Goal: Contribute content: Add original content to the website for others to see

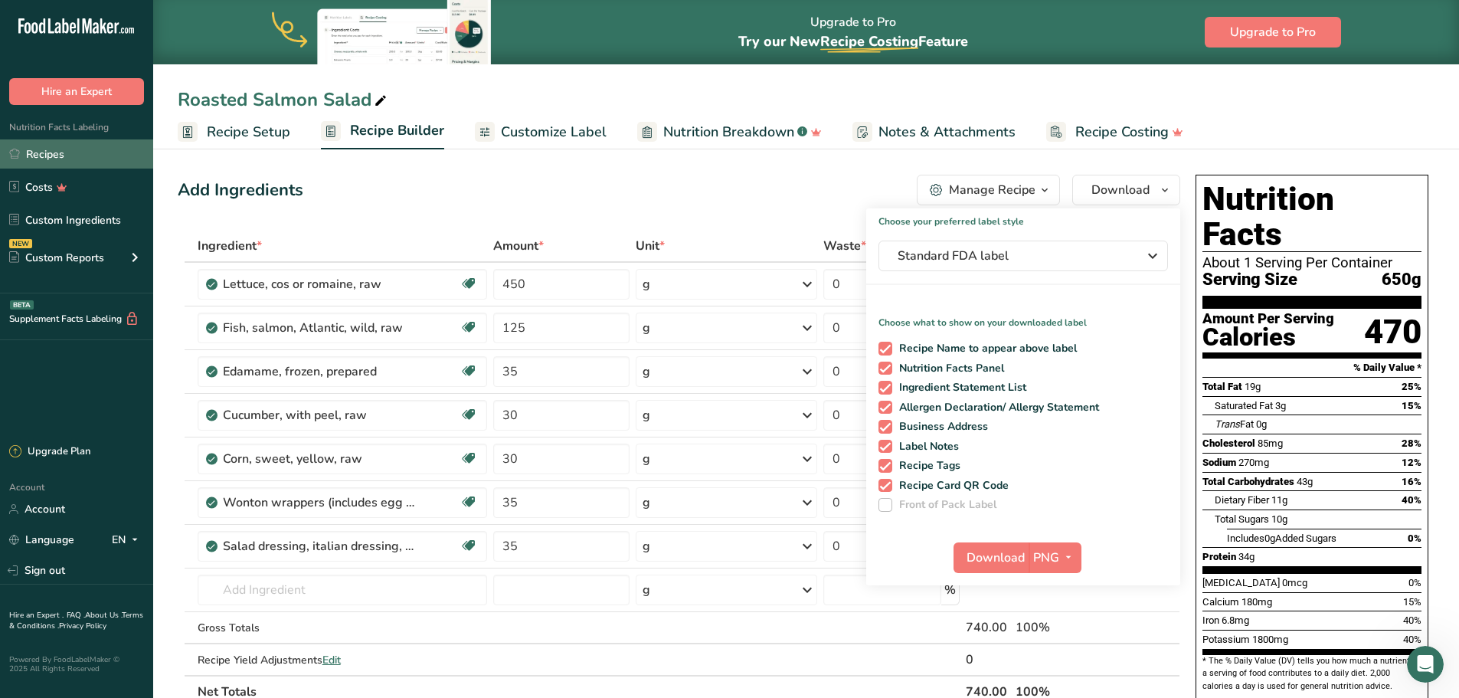
click at [64, 152] on link "Recipes" at bounding box center [76, 153] width 153 height 29
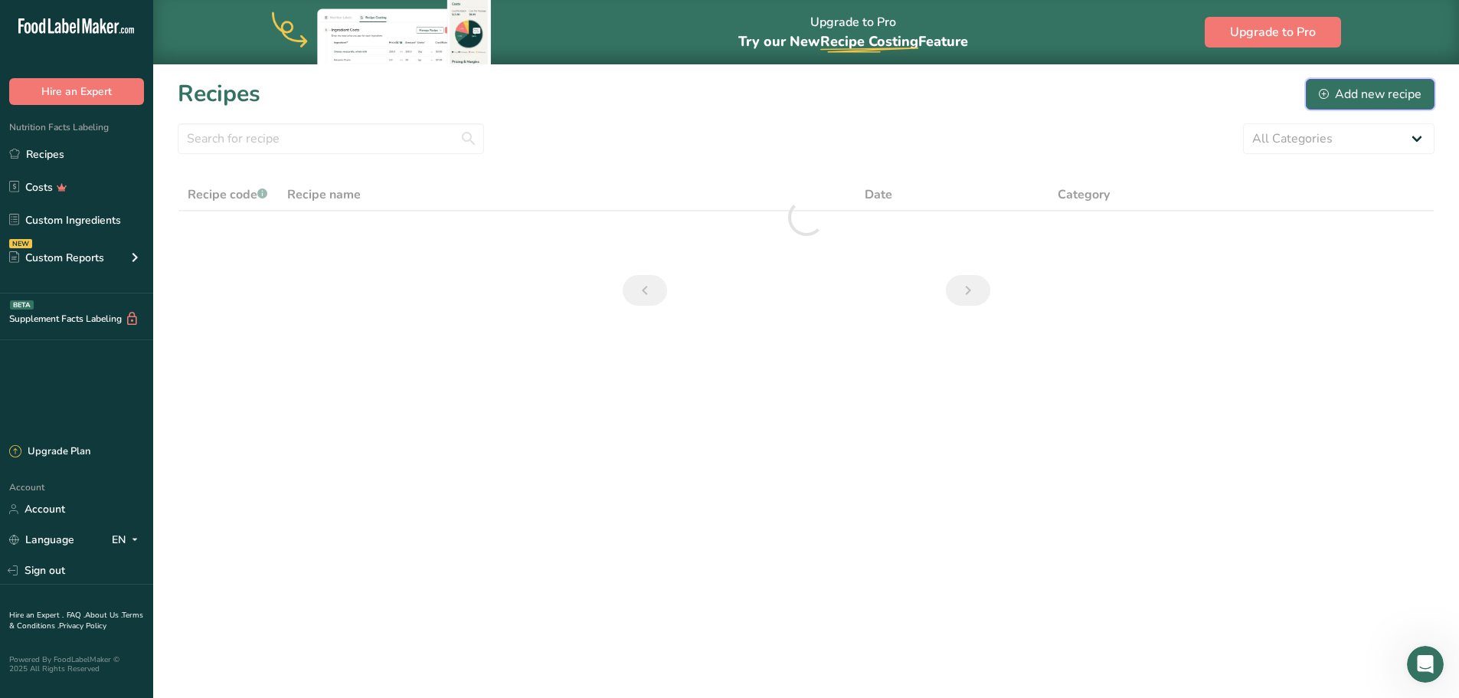
click at [1332, 92] on div "Add new recipe" at bounding box center [1370, 94] width 103 height 18
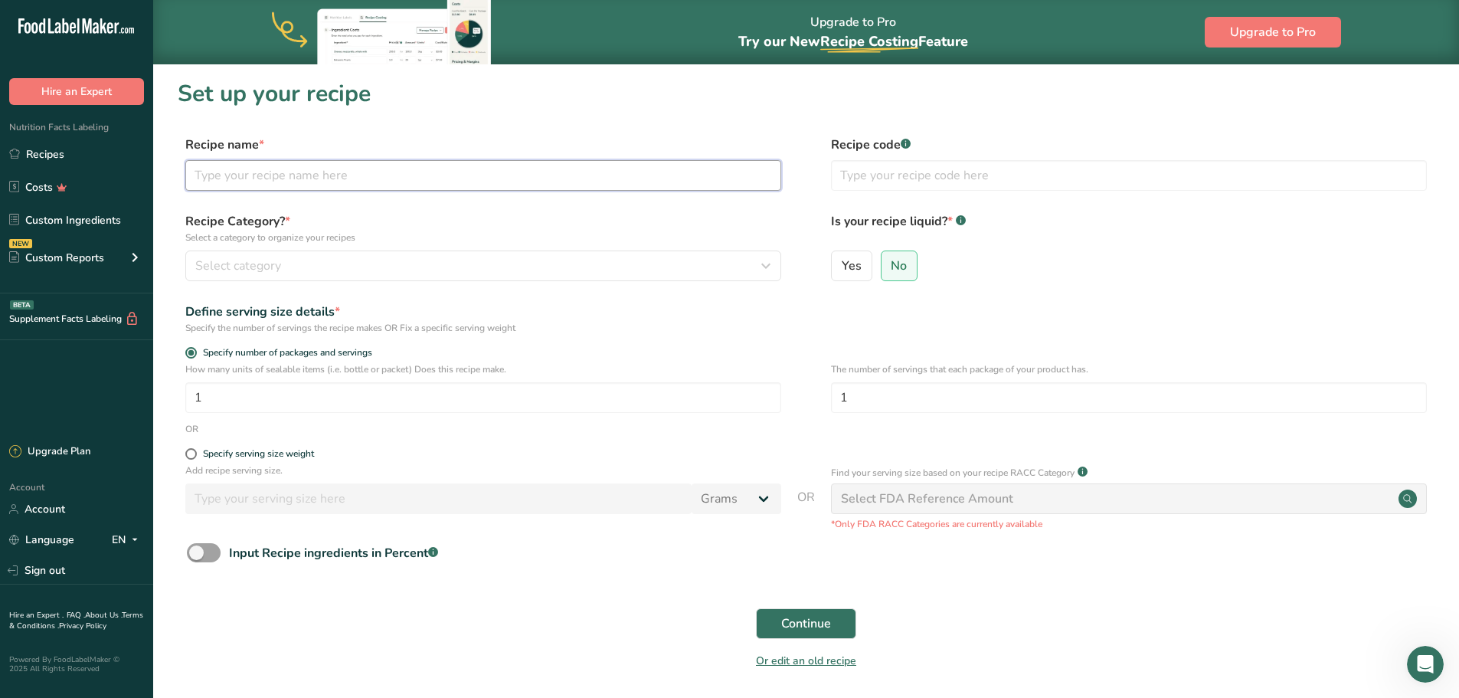
click at [310, 175] on input "text" at bounding box center [483, 175] width 596 height 31
type input "j"
type input "JALAPENO CHEDDAR SCONES"
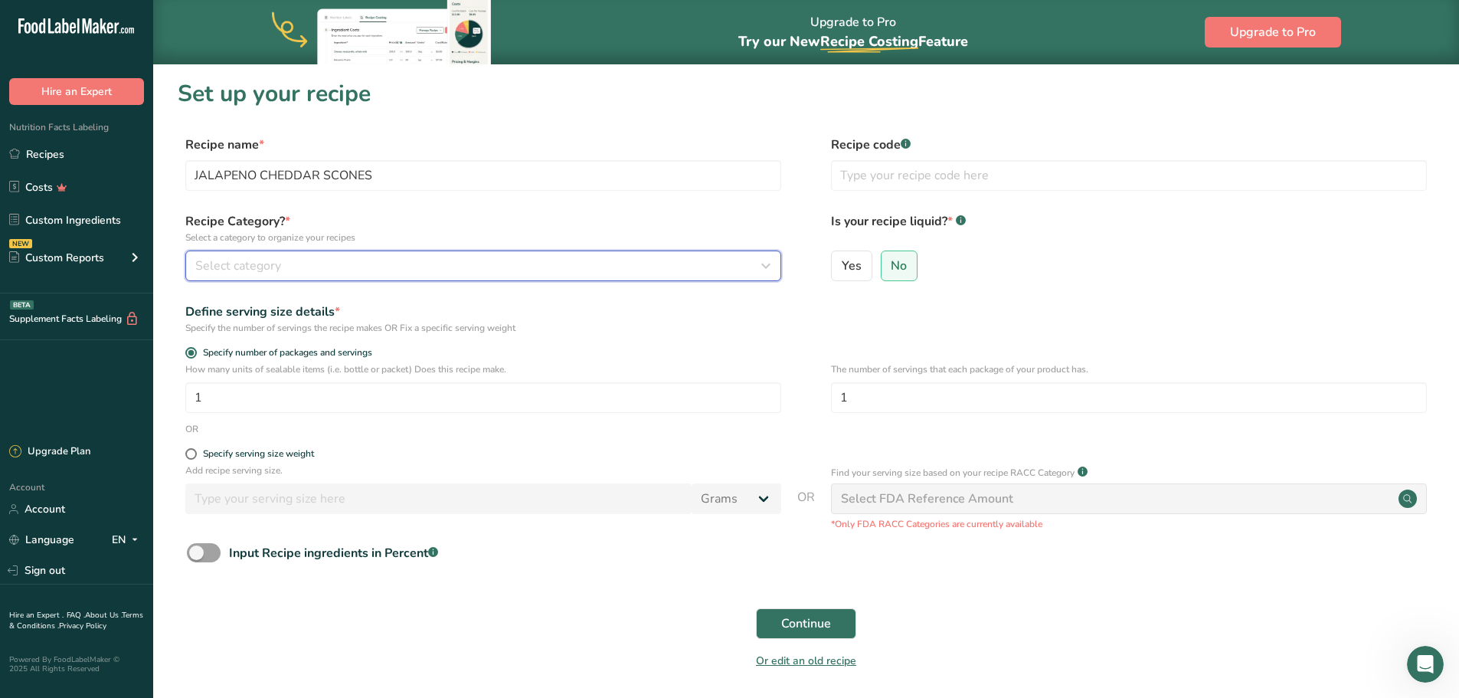
click at [292, 268] on div "Select category" at bounding box center [478, 266] width 567 height 18
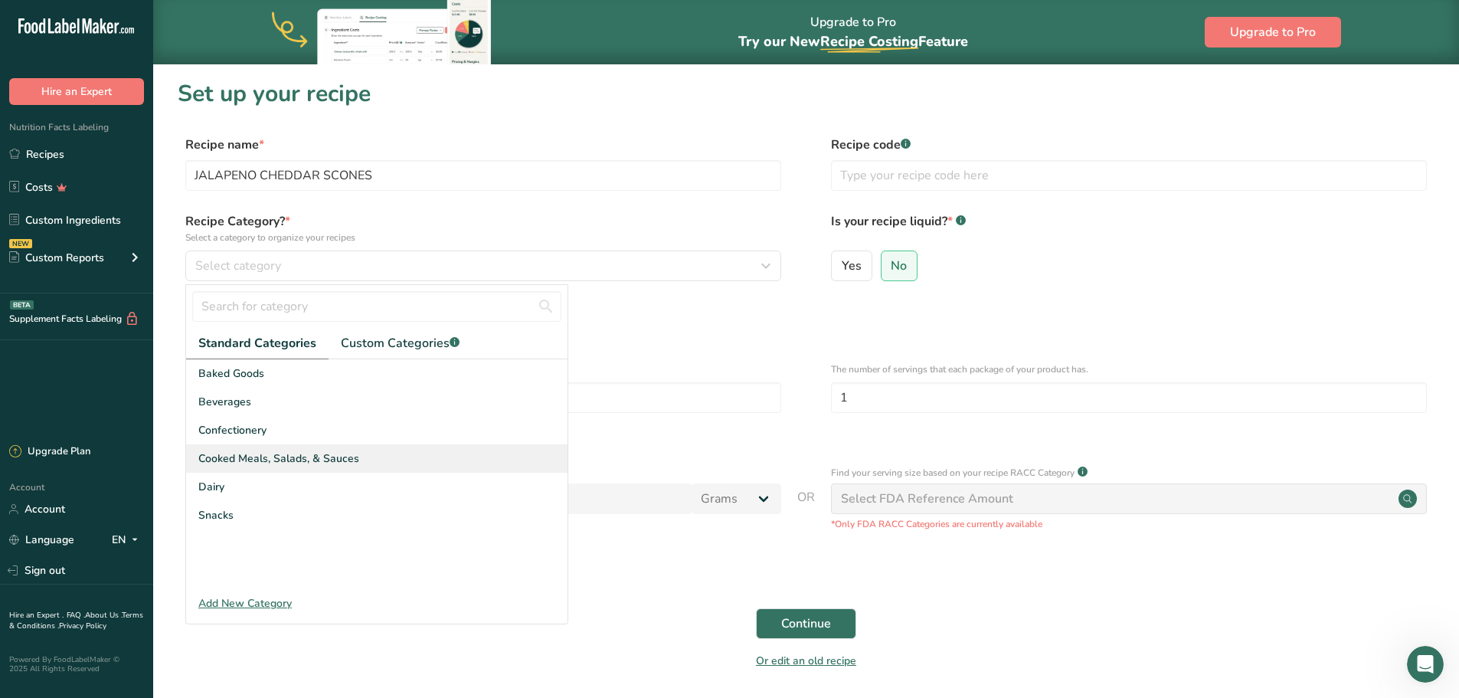
click at [273, 455] on span "Cooked Meals, Salads, & Sauces" at bounding box center [278, 458] width 161 height 16
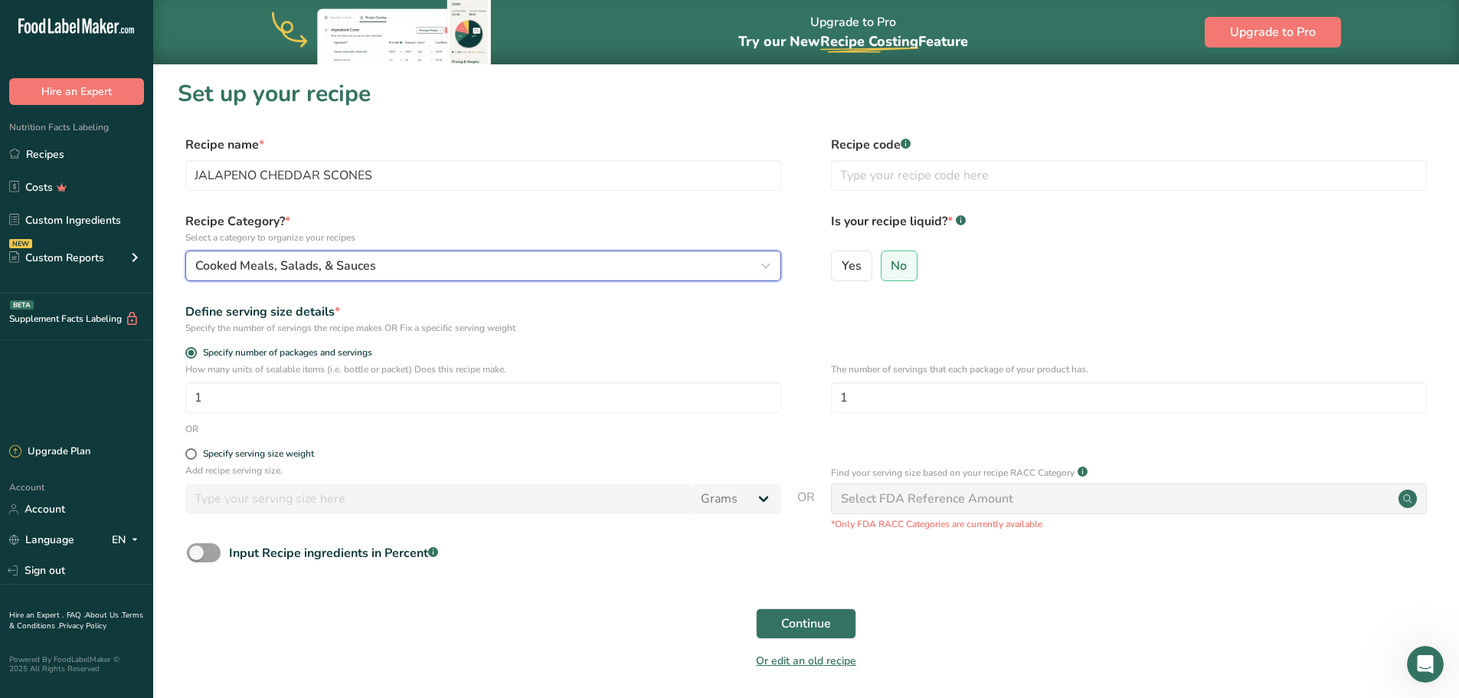
click at [350, 266] on span "Cooked Meals, Salads, & Sauces" at bounding box center [285, 266] width 181 height 18
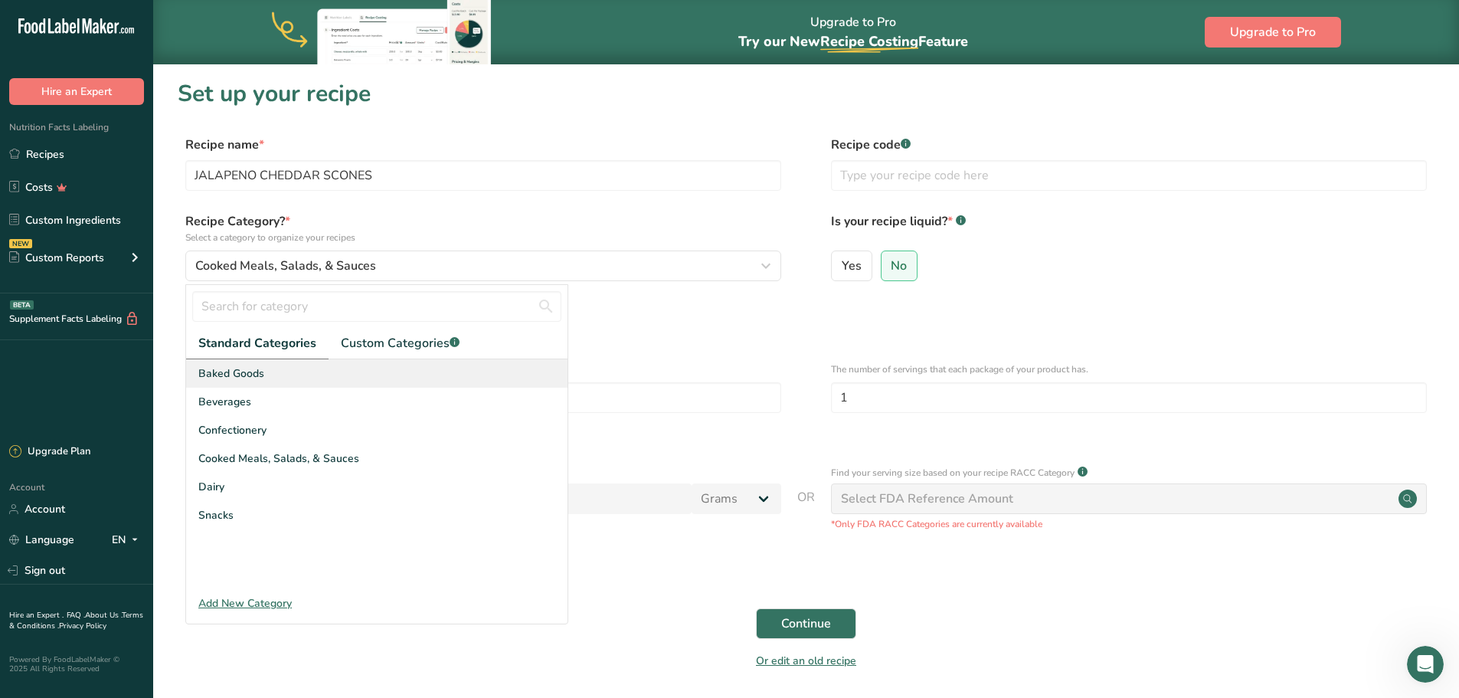
click at [273, 368] on div "Baked Goods" at bounding box center [376, 373] width 381 height 28
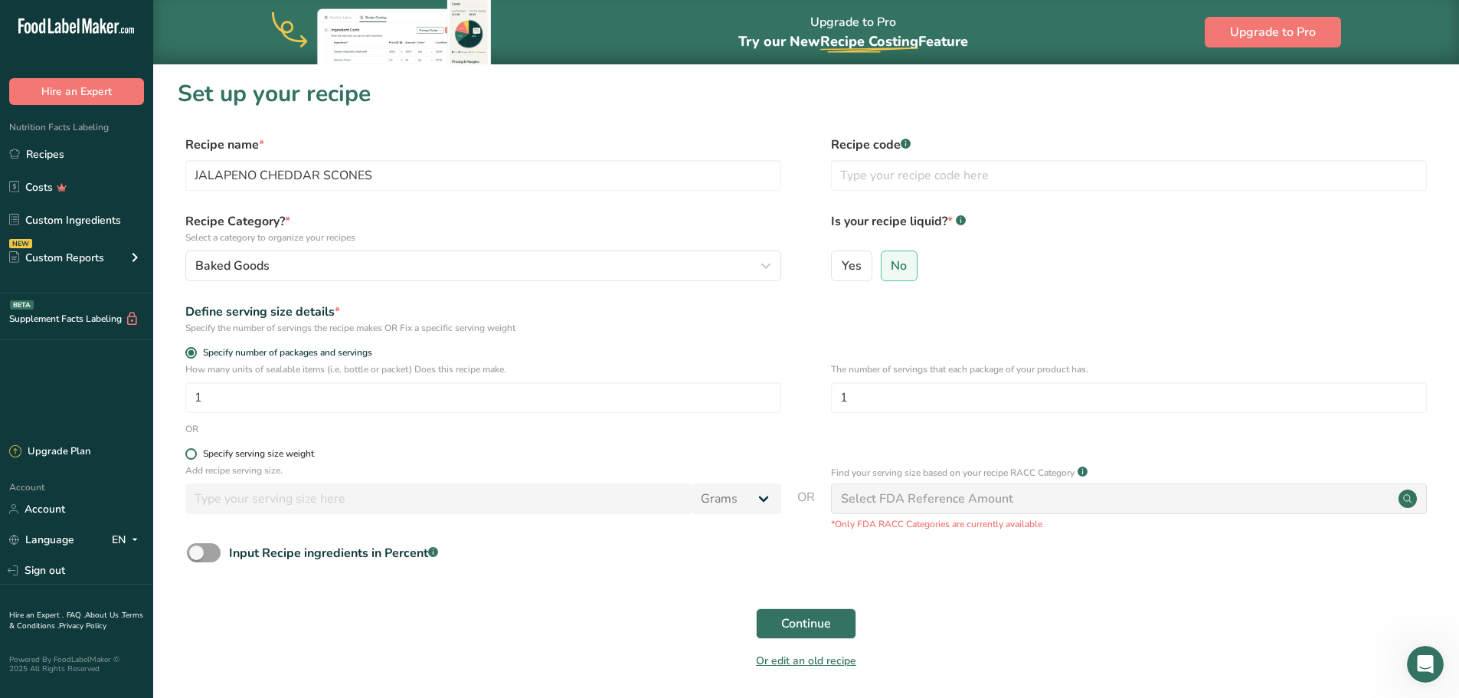
click at [193, 453] on span at bounding box center [190, 453] width 11 height 11
click at [193, 453] on input "Specify serving size weight" at bounding box center [190, 454] width 10 height 10
radio input "true"
radio input "false"
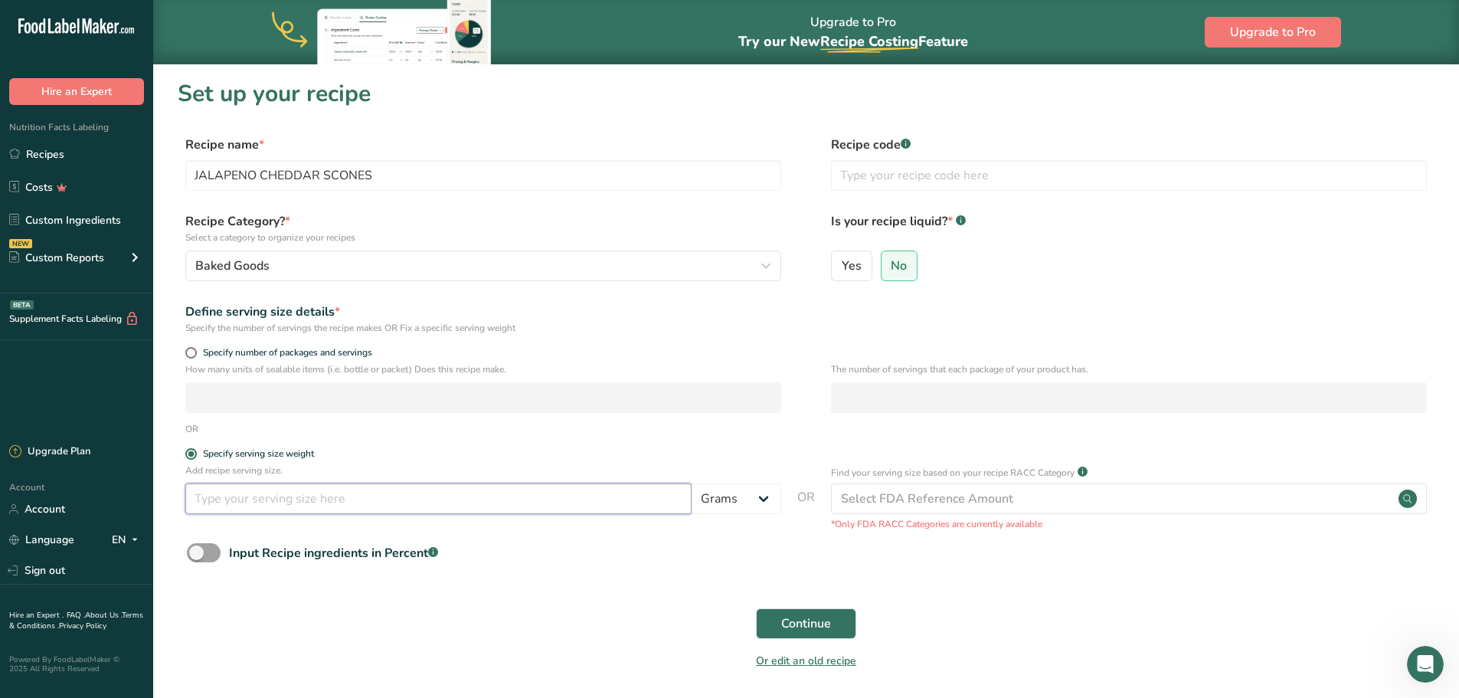
click at [226, 507] on input "number" at bounding box center [438, 498] width 506 height 31
type input "95"
click at [789, 614] on span "Continue" at bounding box center [806, 623] width 50 height 18
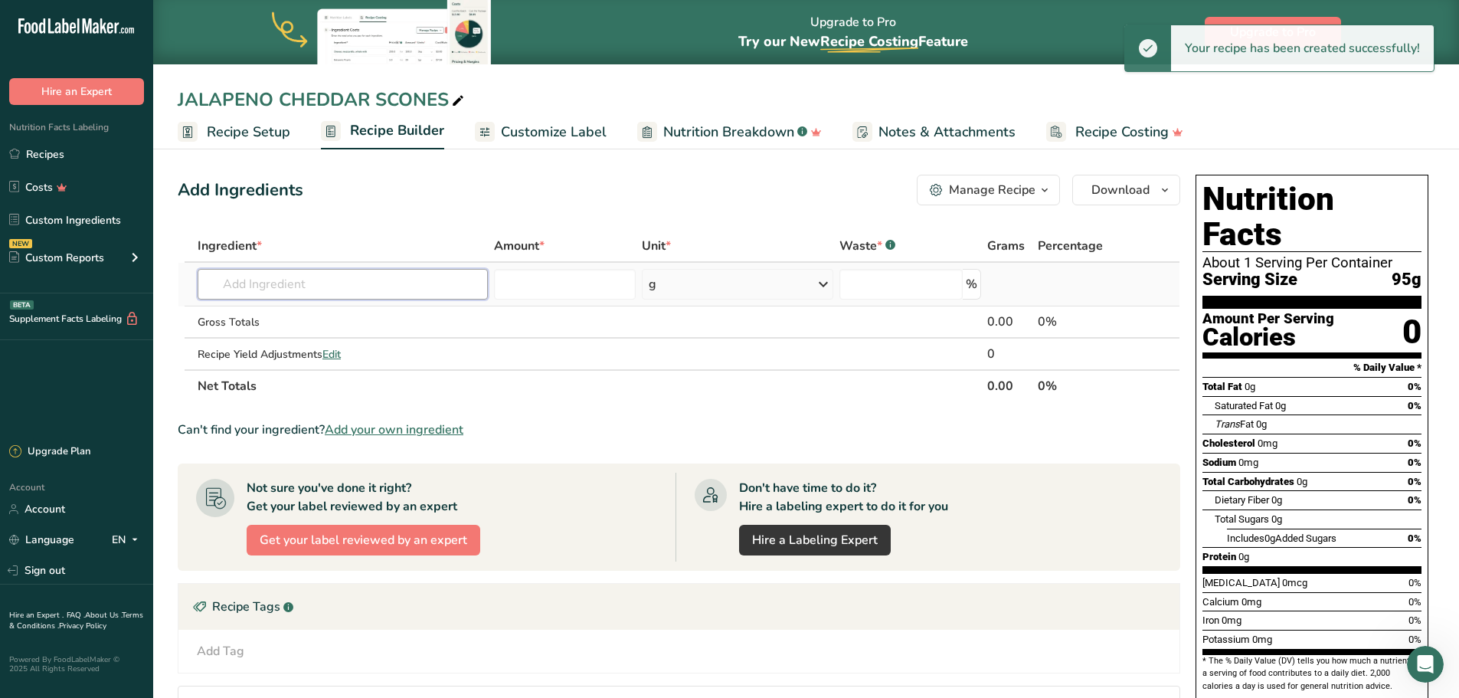
click at [250, 285] on input "text" at bounding box center [343, 284] width 290 height 31
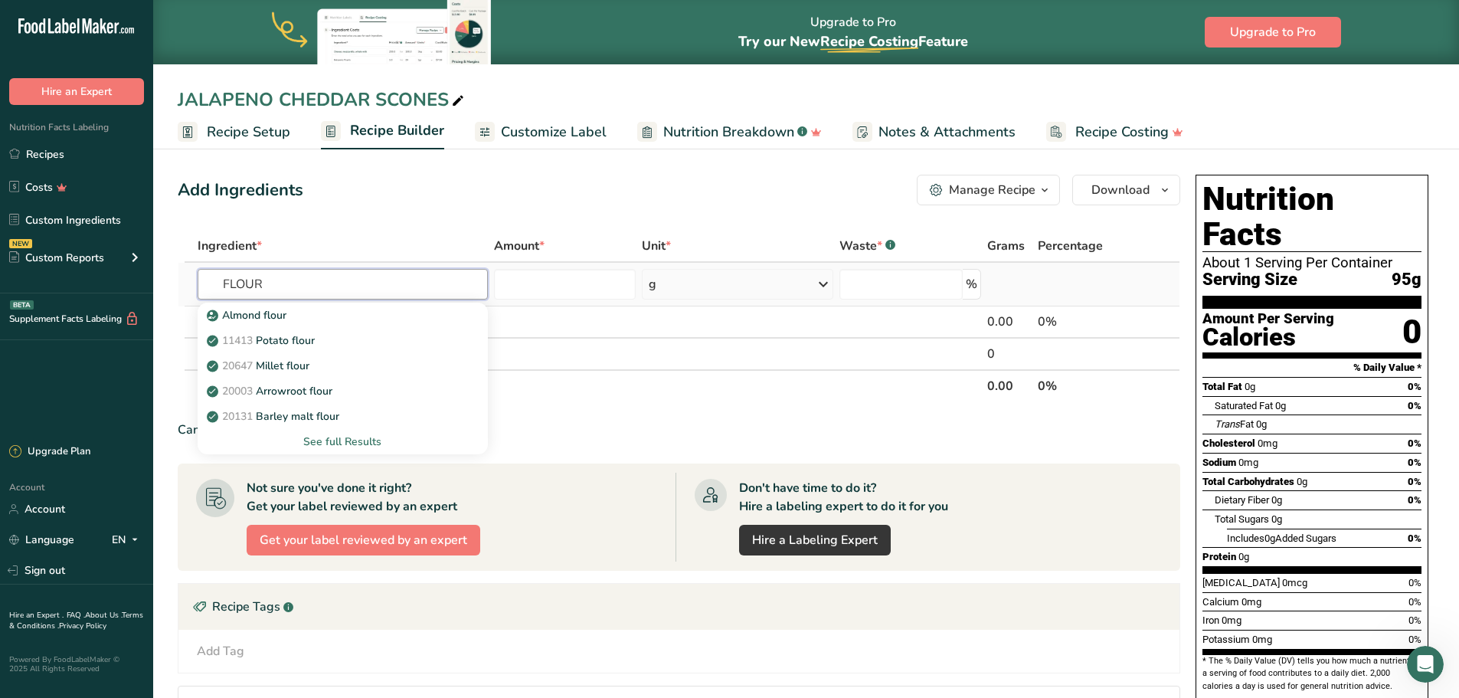
type input "FLOUR"
click at [342, 440] on div "See full Results" at bounding box center [343, 442] width 266 height 16
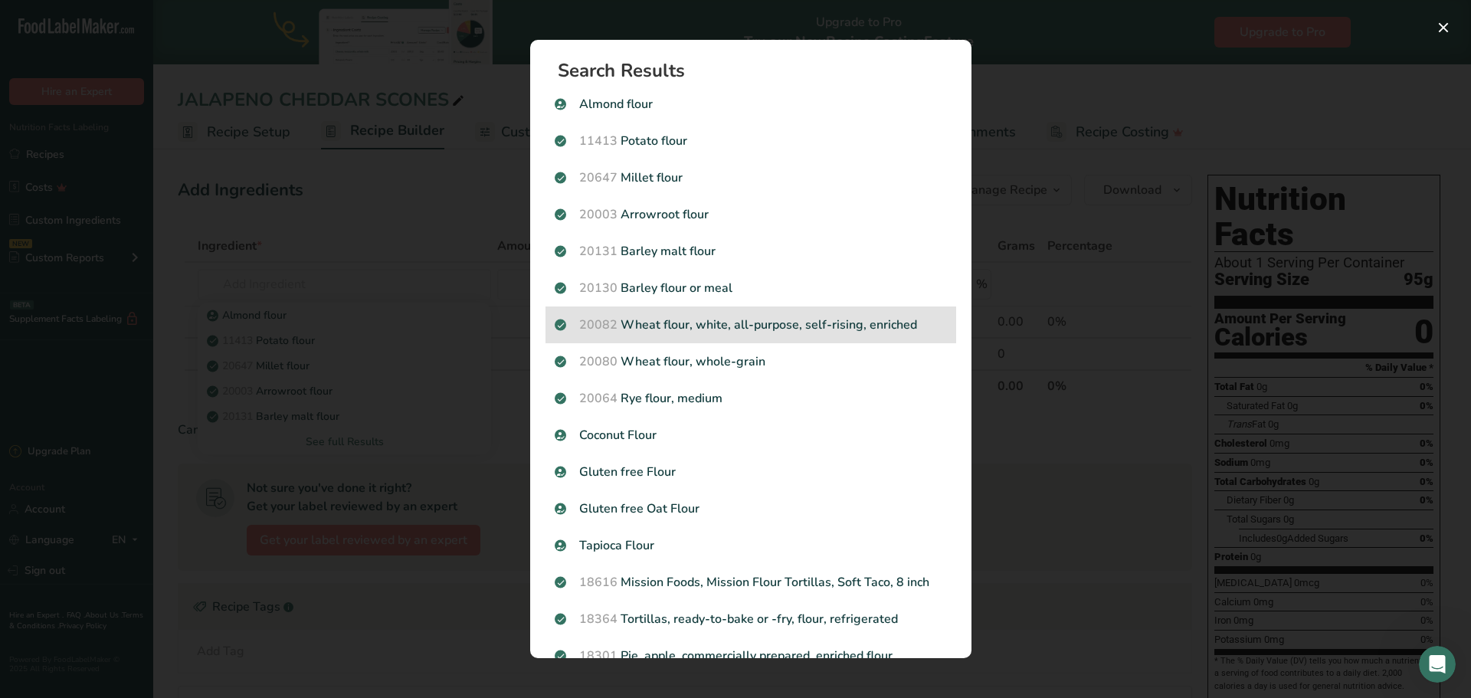
click at [730, 320] on p "20082 Wheat flour, white, all-purpose, self-rising, enriched" at bounding box center [751, 325] width 392 height 18
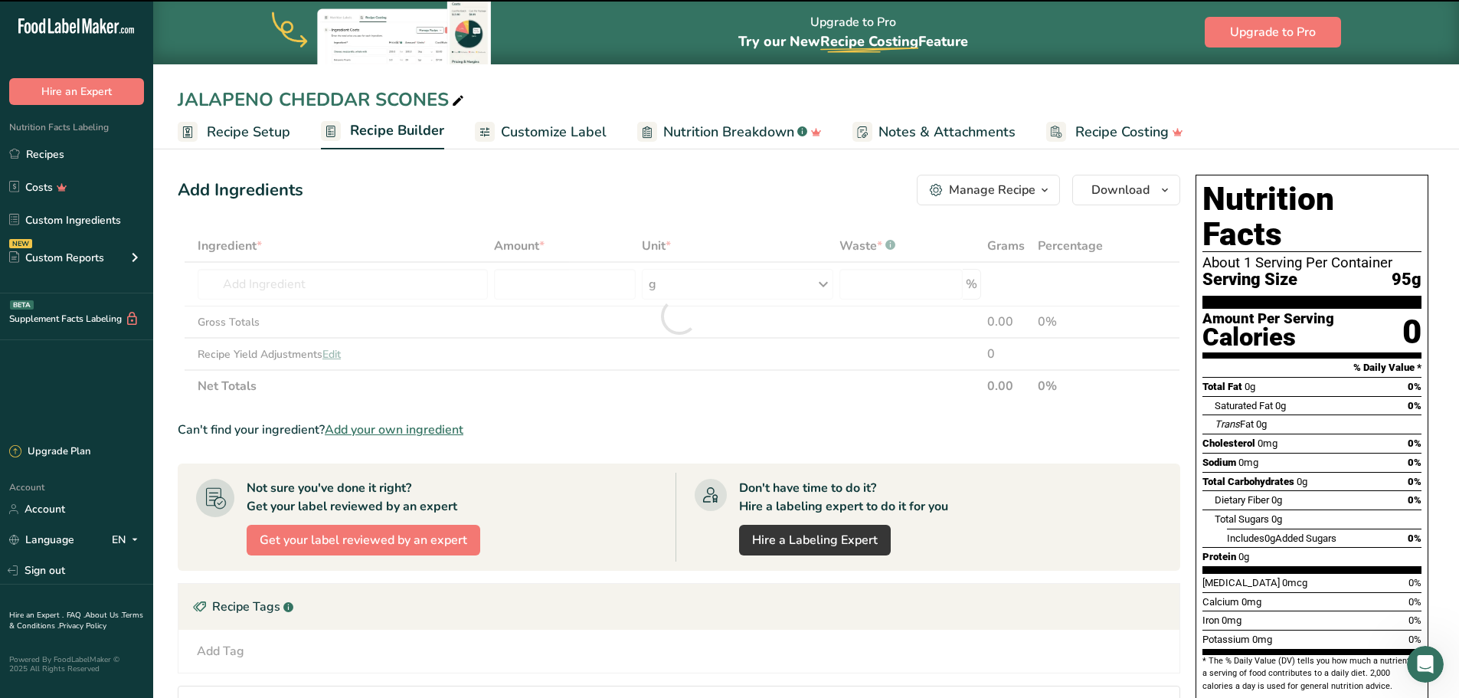
type input "0"
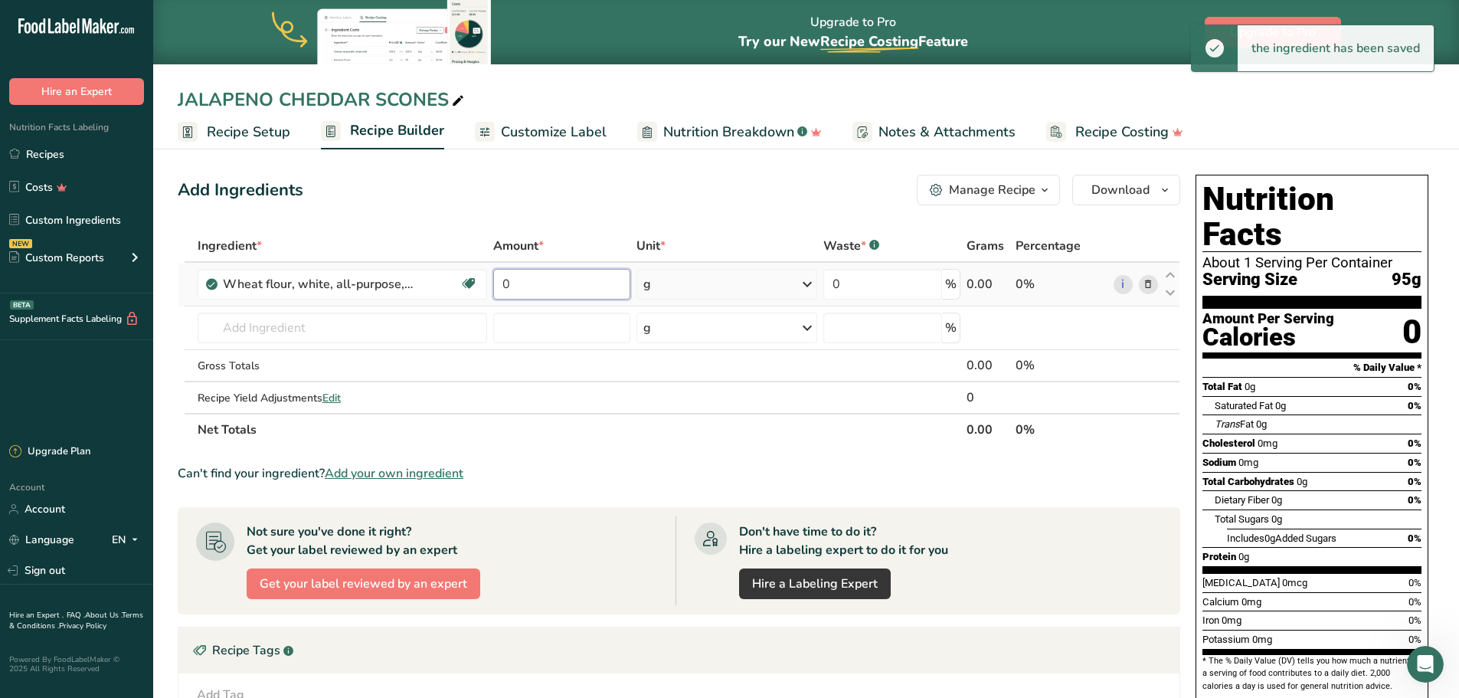
click at [532, 286] on input "0" at bounding box center [561, 284] width 136 height 31
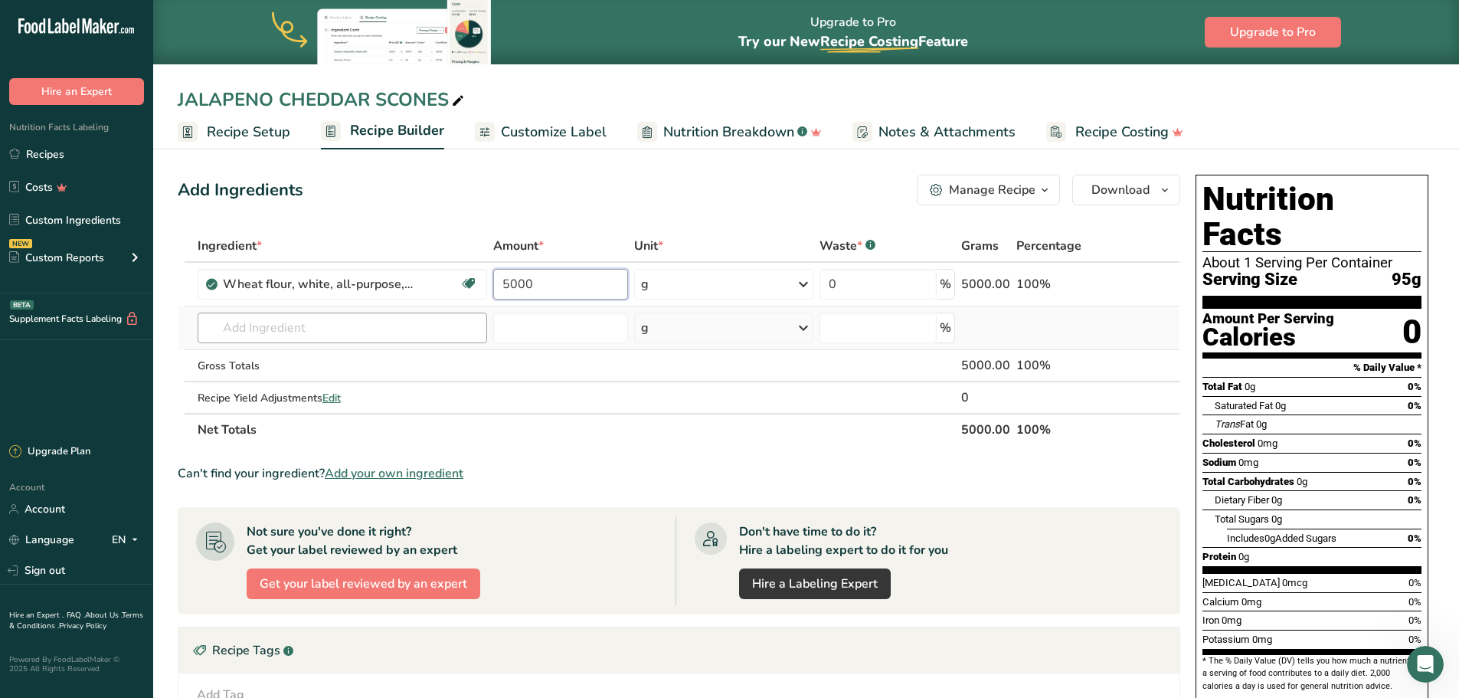
type input "5000"
click at [282, 326] on div "Ingredient * Amount * Unit * Waste * .a-a{fill:#347362;}.b-a{fill:#fff;} Grams …" at bounding box center [679, 338] width 1003 height 216
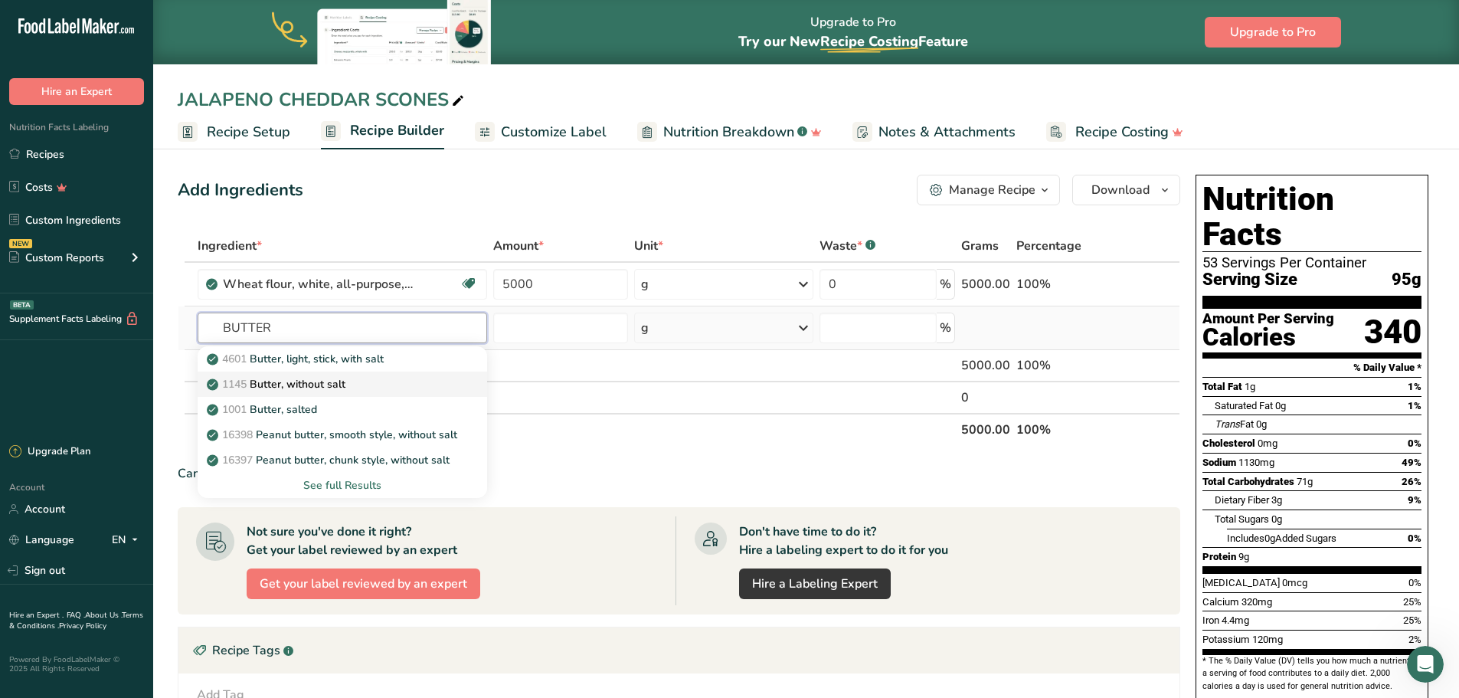
type input "BUTTER"
click at [340, 378] on p "1145 Butter, without salt" at bounding box center [278, 384] width 136 height 16
type input "Butter, without salt"
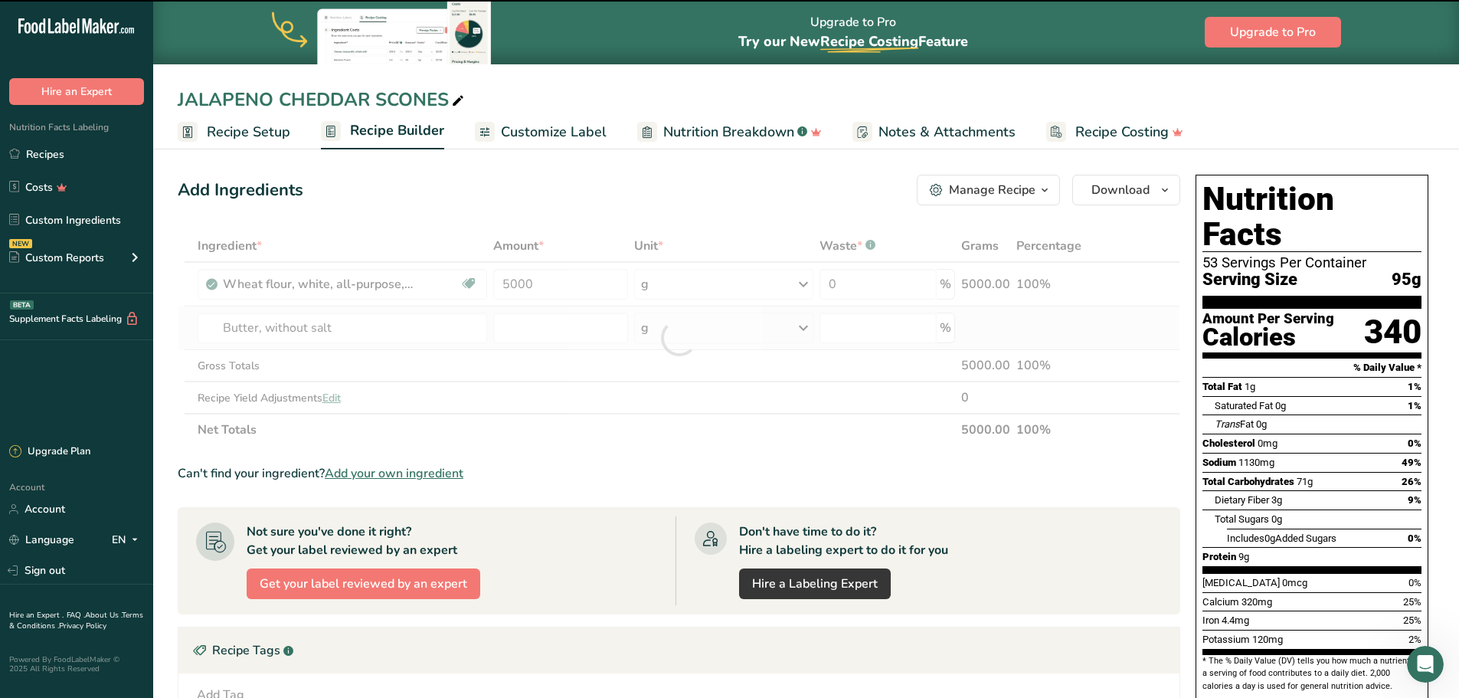
type input "0"
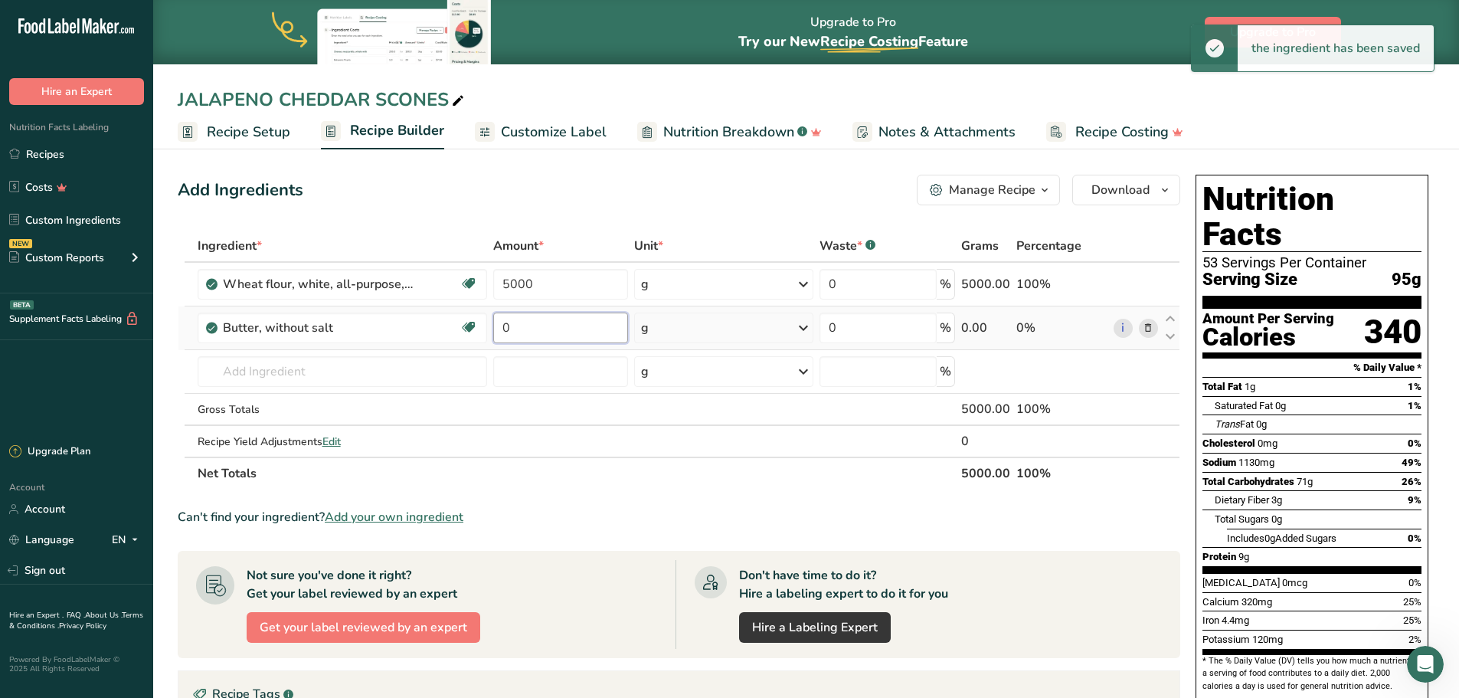
click at [554, 330] on input "0" at bounding box center [561, 327] width 136 height 31
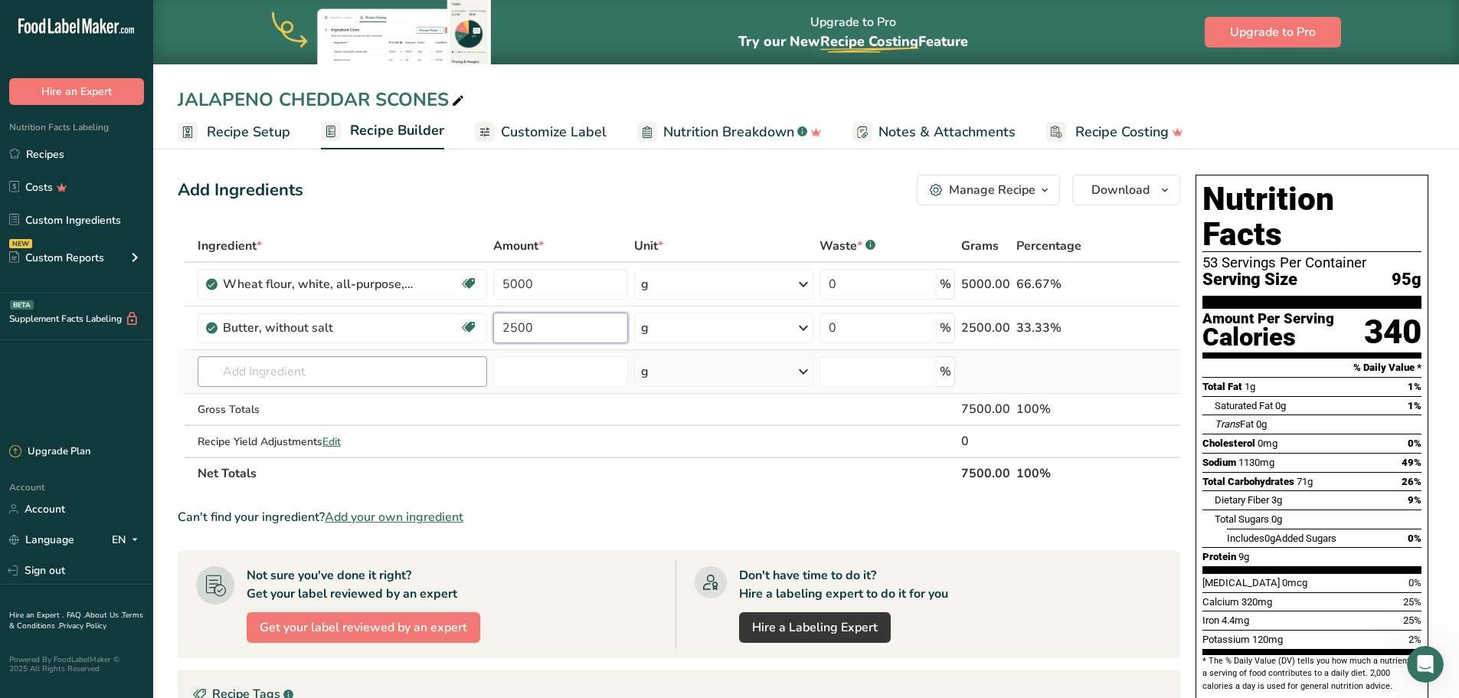
type input "2500"
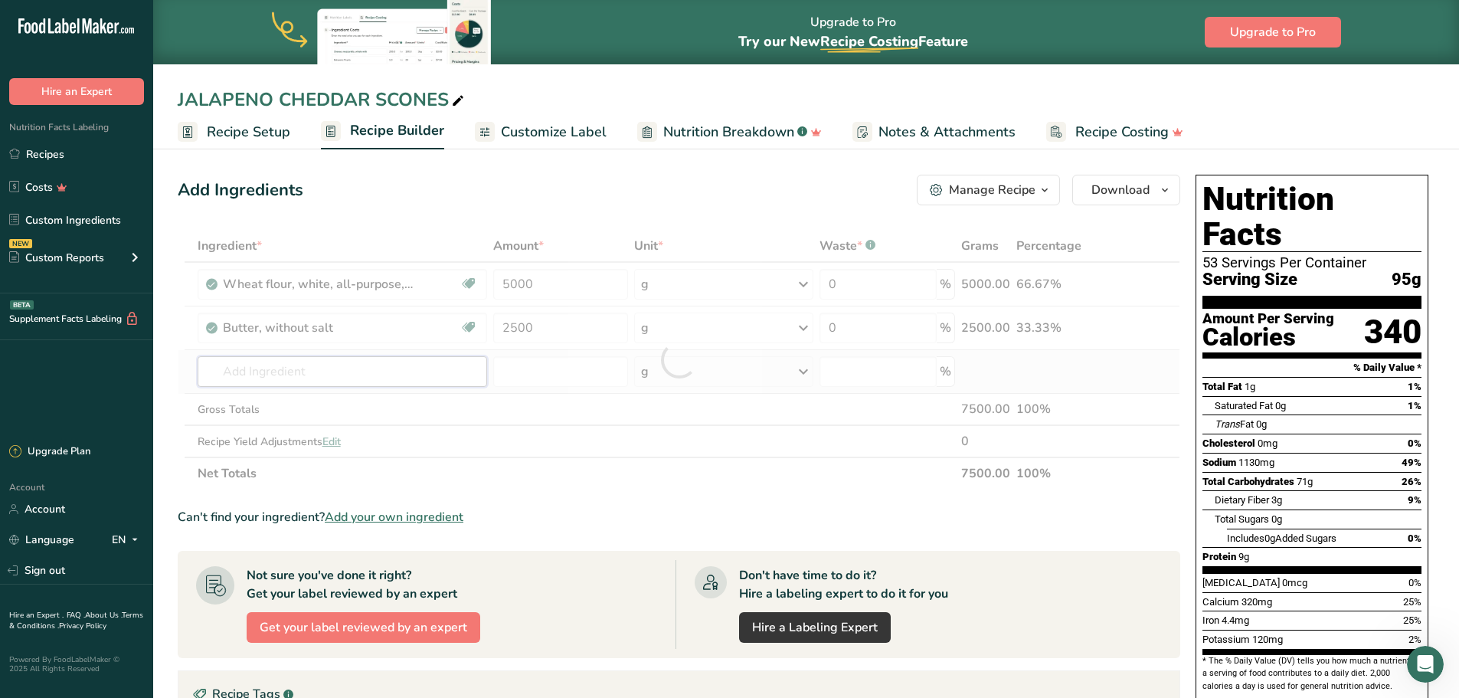
click at [305, 367] on div "Ingredient * Amount * Unit * Waste * .a-a{fill:#347362;}.b-a{fill:#fff;} Grams …" at bounding box center [679, 360] width 1003 height 260
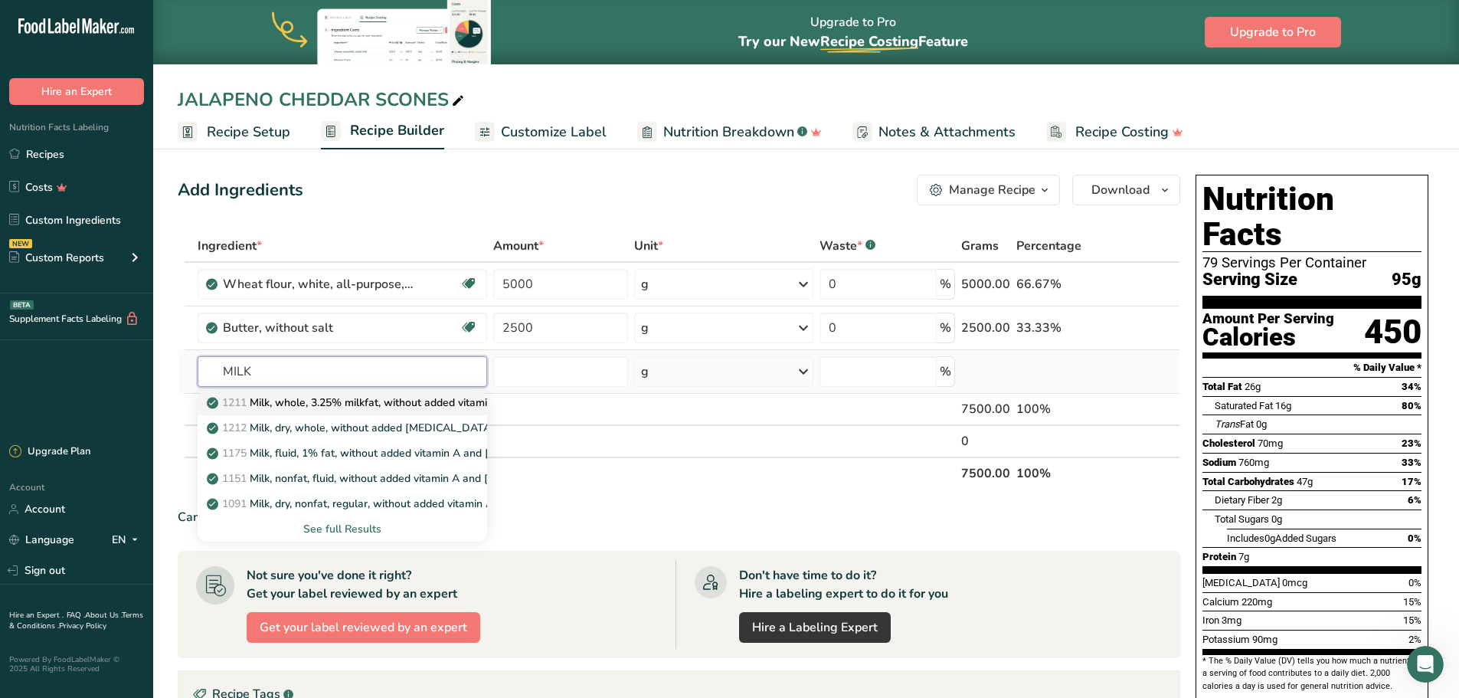
type input "MILK"
click at [342, 401] on p "1211 Milk, whole, 3.25% milkfat, without added vitamin A and [MEDICAL_DATA]" at bounding box center [414, 402] width 408 height 16
type input "Milk, whole, 3.25% milkfat, without added vitamin A and [MEDICAL_DATA]"
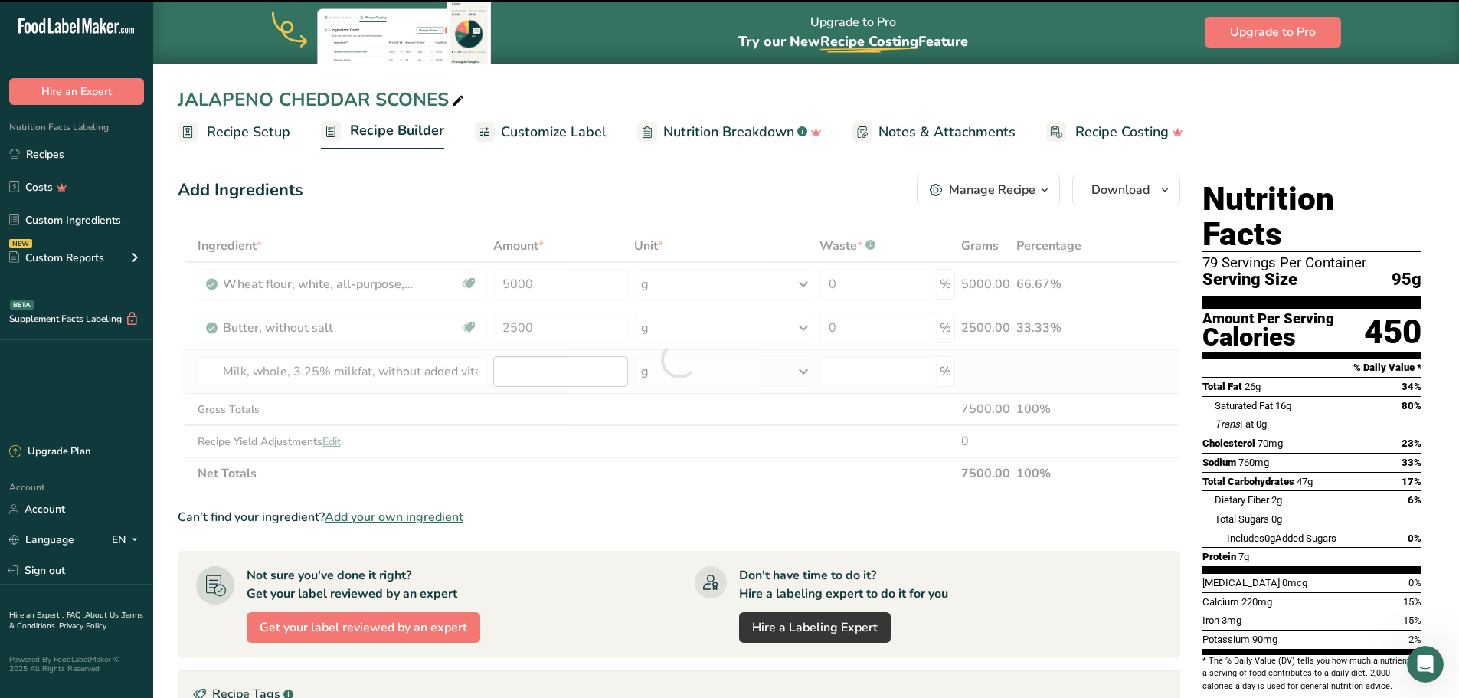
type input "0"
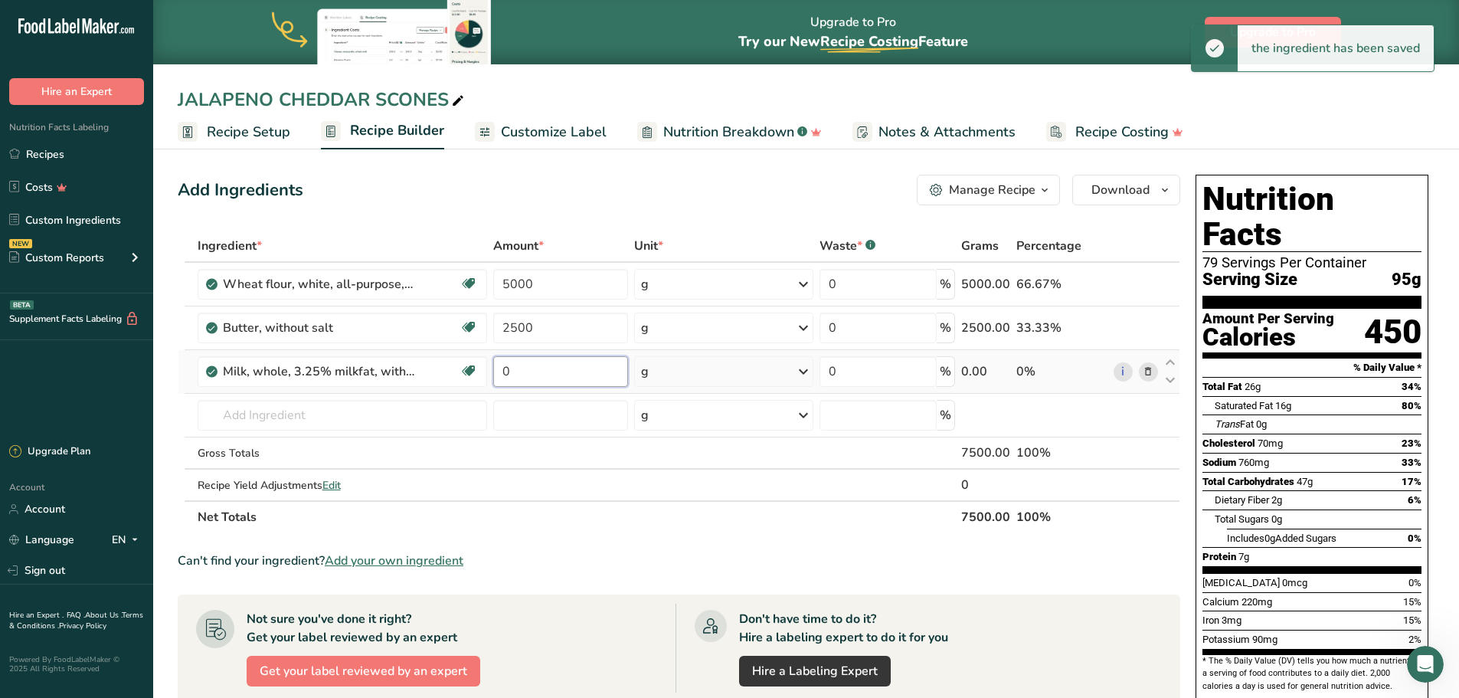
click at [531, 375] on input "0" at bounding box center [561, 371] width 136 height 31
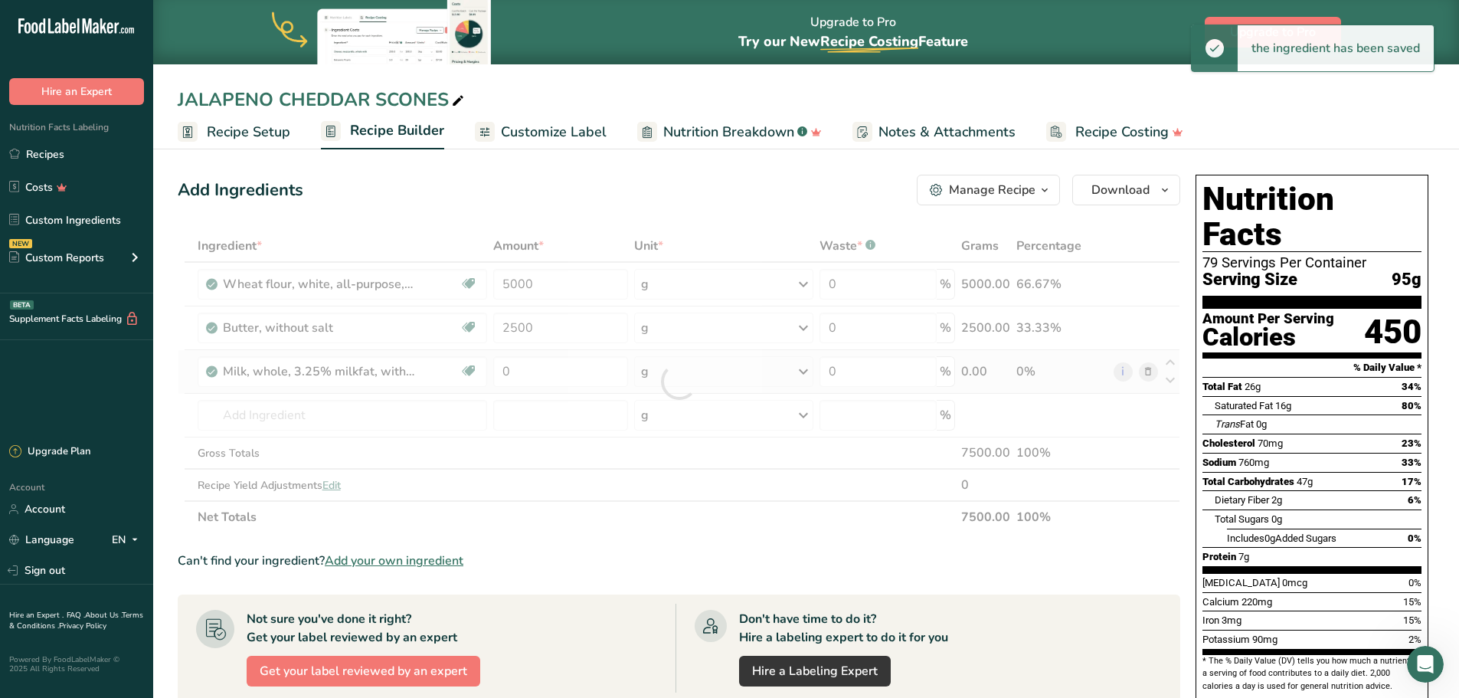
click at [797, 371] on div "Ingredient * Amount * Unit * Waste * .a-a{fill:#347362;}.b-a{fill:#fff;} Grams …" at bounding box center [679, 381] width 1003 height 303
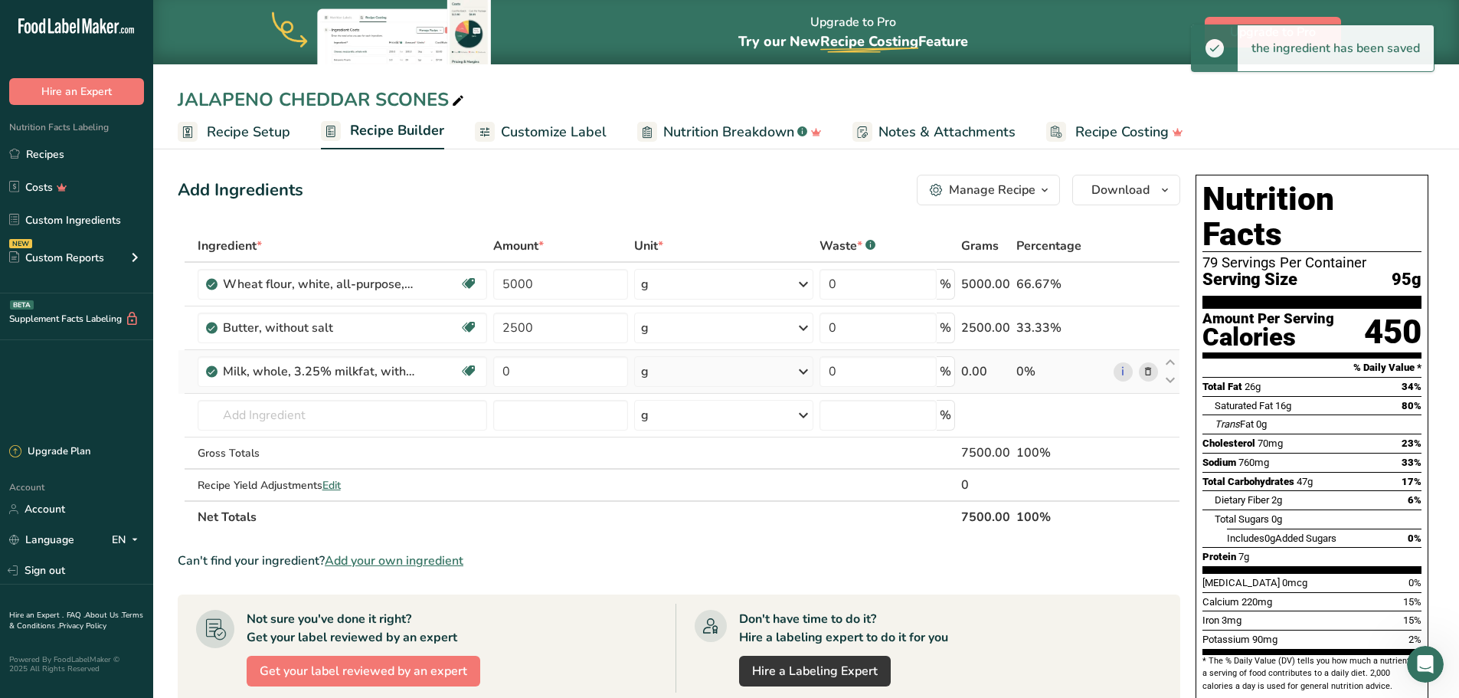
click at [806, 368] on icon at bounding box center [803, 372] width 18 height 28
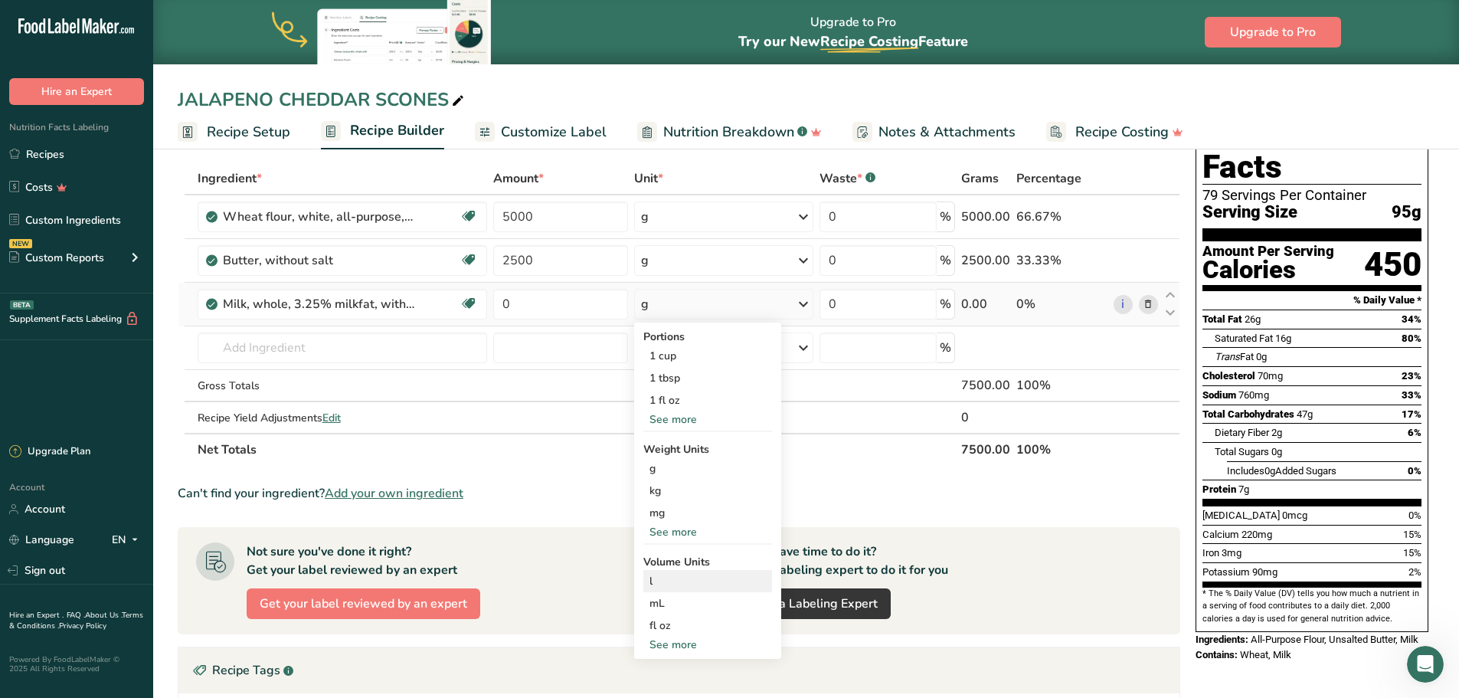
scroll to position [153, 0]
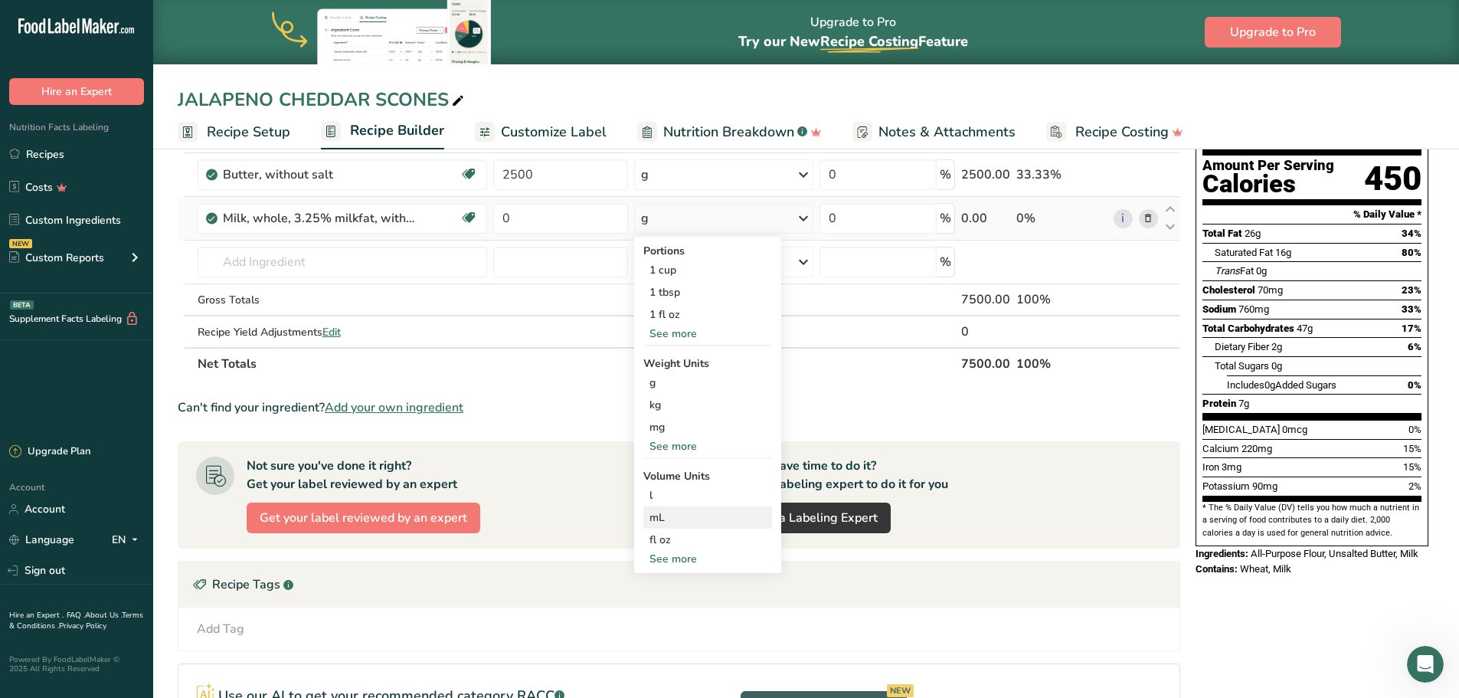
click at [651, 518] on div "mL" at bounding box center [707, 517] width 116 height 16
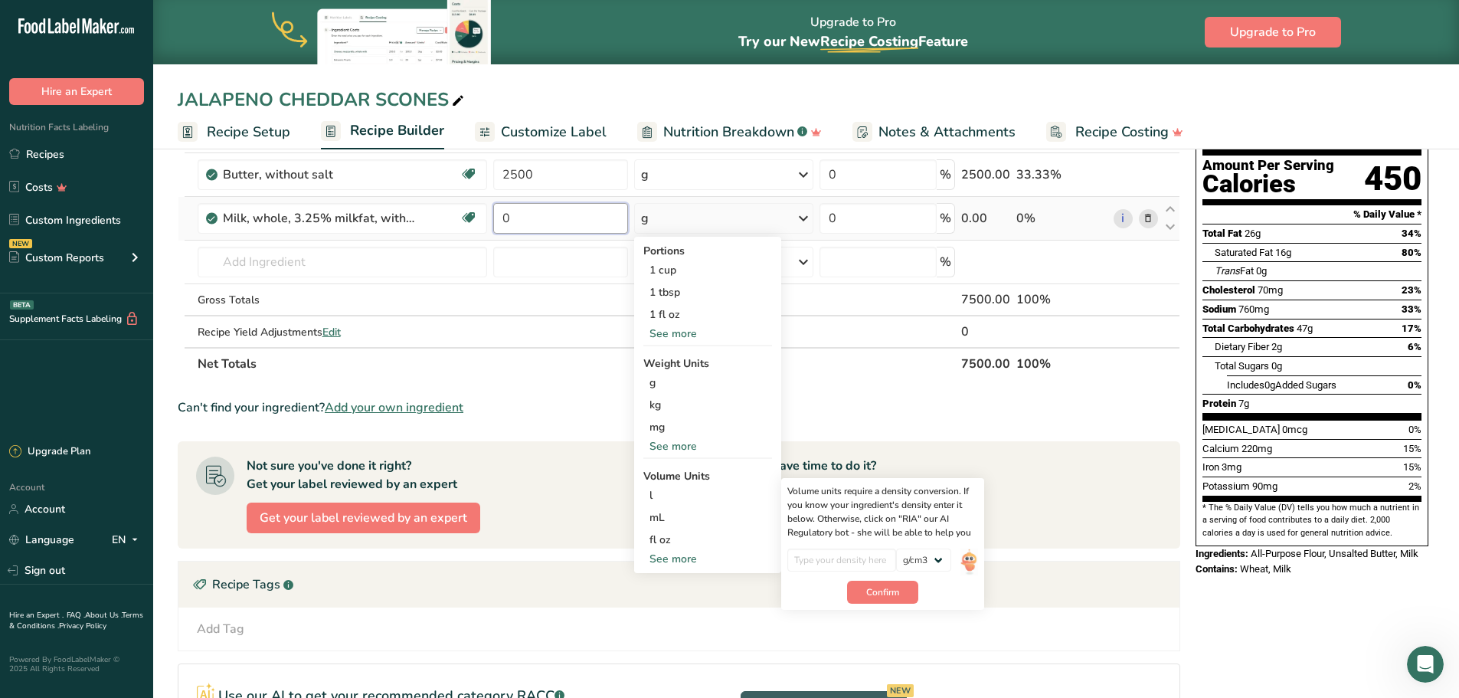
click at [540, 223] on input "0" at bounding box center [561, 218] width 136 height 31
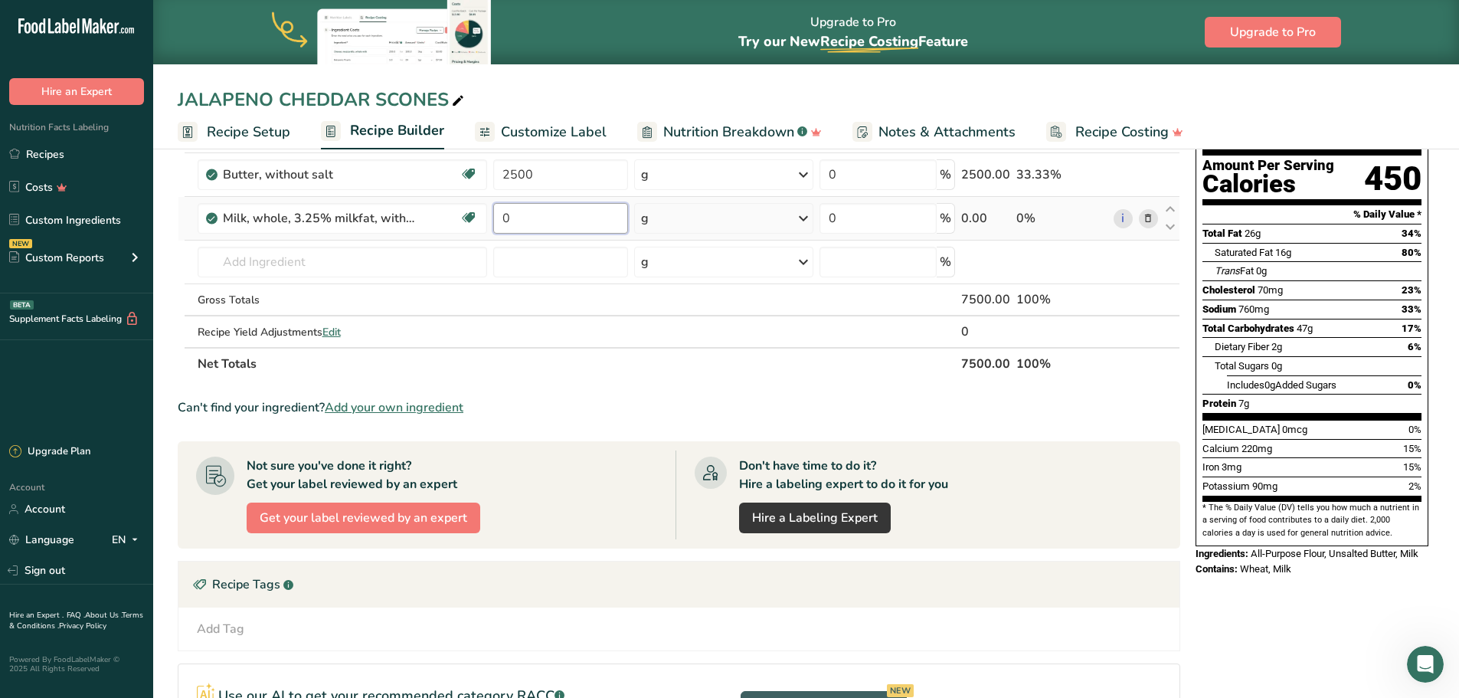
click at [540, 223] on input "0" at bounding box center [561, 218] width 136 height 31
type input "3000"
click at [797, 216] on div "Ingredient * Amount * Unit * Waste * .a-a{fill:#347362;}.b-a{fill:#fff;} Grams …" at bounding box center [679, 228] width 1003 height 303
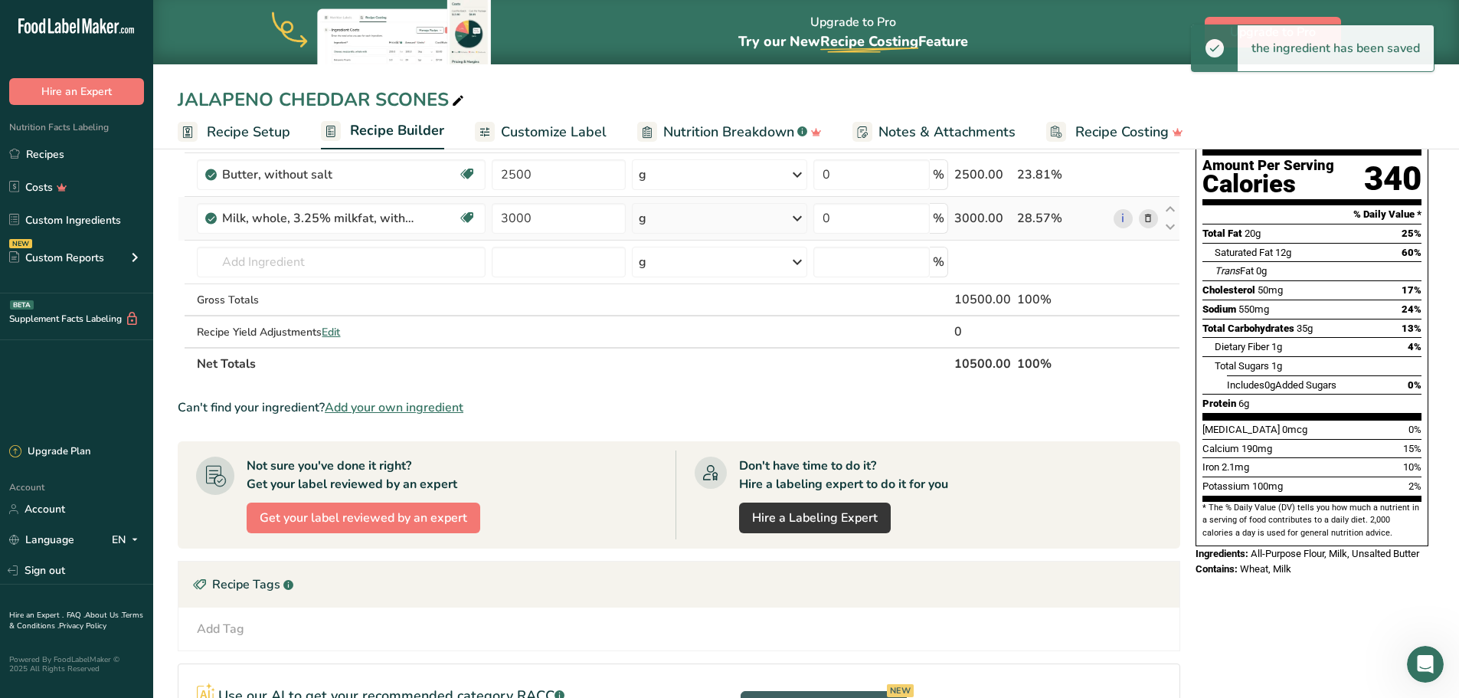
click at [794, 220] on icon at bounding box center [797, 218] width 18 height 28
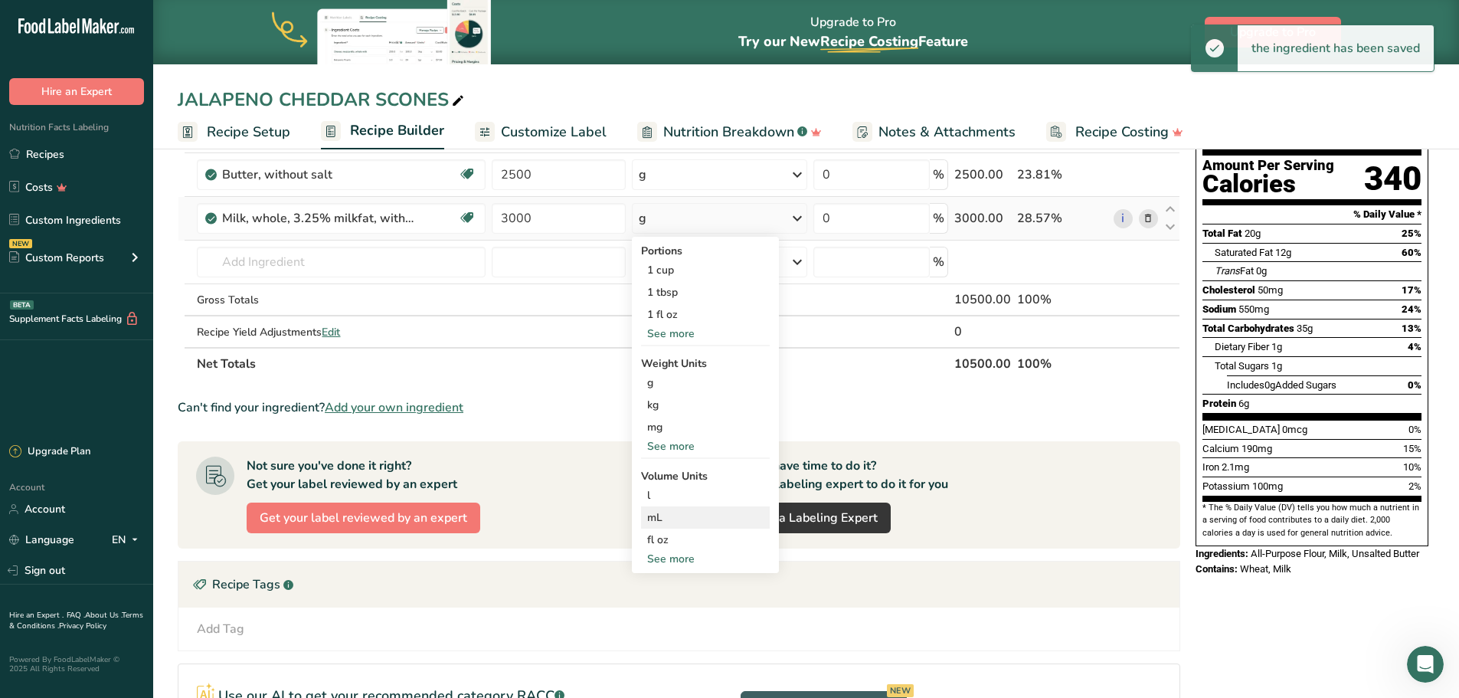
click at [661, 516] on div "mL" at bounding box center [705, 517] width 116 height 16
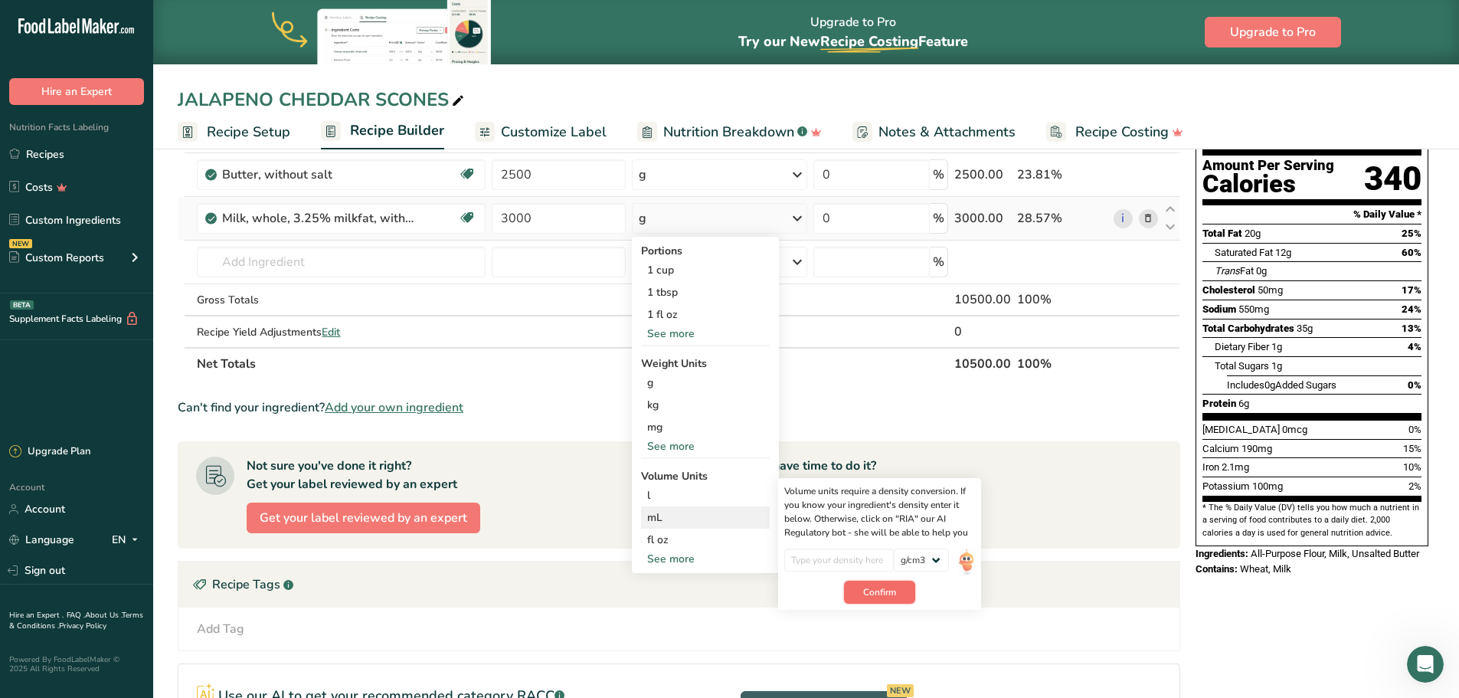
click at [888, 588] on span "Confirm" at bounding box center [879, 592] width 33 height 14
click at [836, 558] on input "number" at bounding box center [839, 559] width 110 height 23
click at [934, 555] on select "lb/ft3 g/cm3" at bounding box center [921, 559] width 55 height 23
click at [894, 548] on select "lb/ft3 g/cm3" at bounding box center [921, 559] width 55 height 23
click at [868, 597] on span "Confirm" at bounding box center [879, 600] width 33 height 14
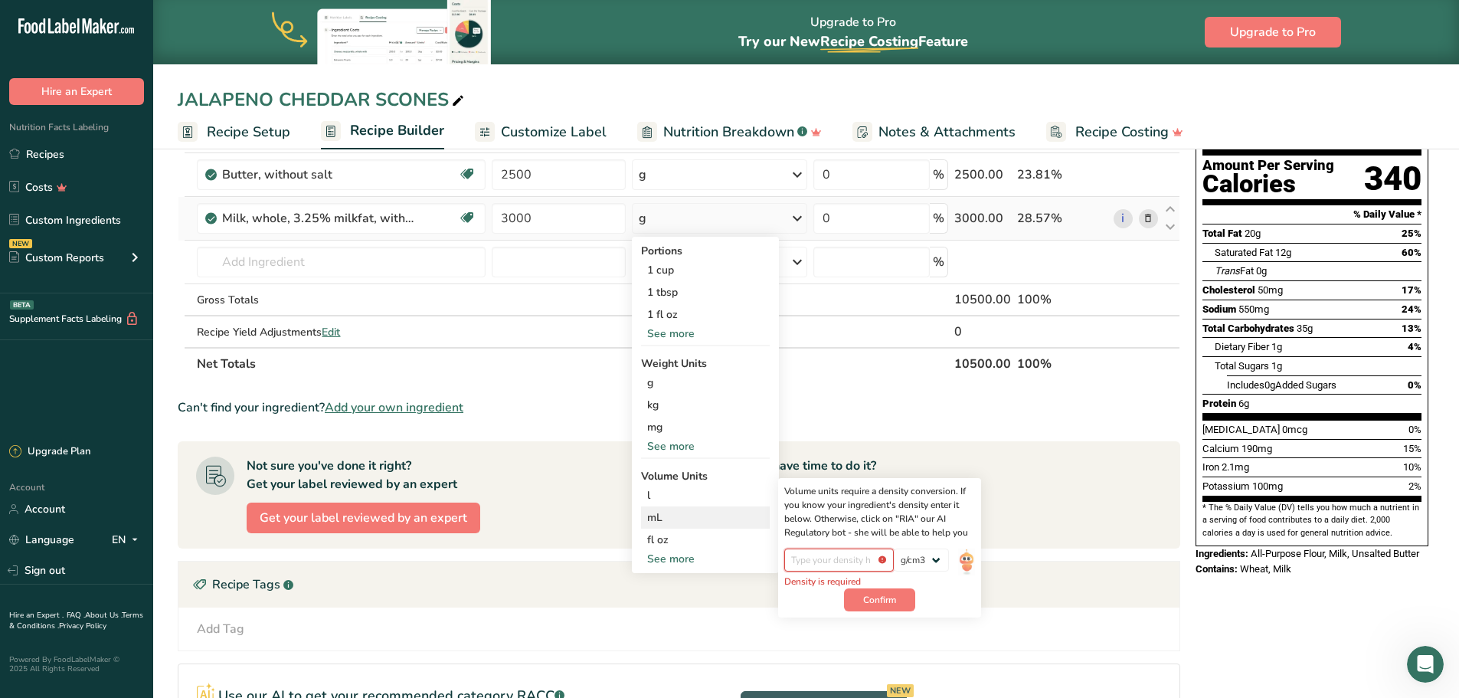
click at [839, 550] on input "number" at bounding box center [839, 559] width 110 height 23
click at [663, 539] on div "fl oz" at bounding box center [705, 540] width 116 height 16
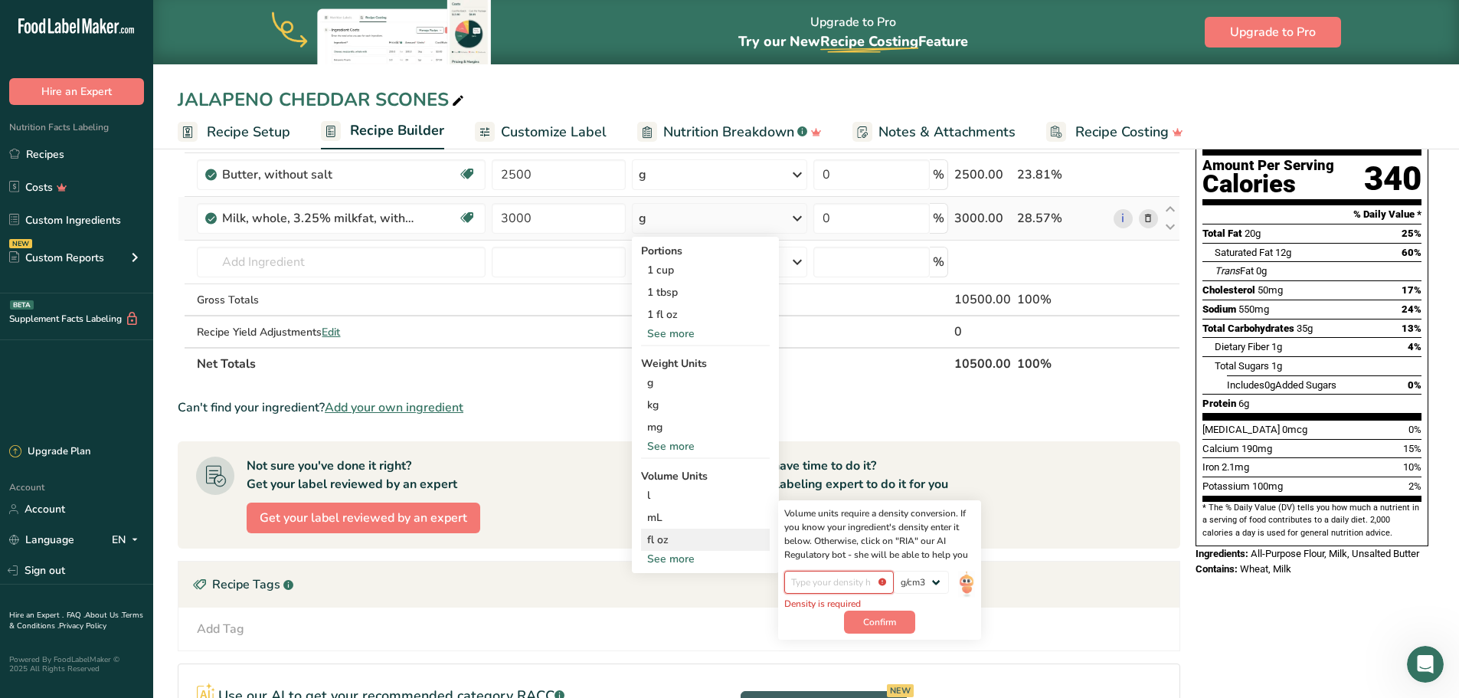
click at [859, 580] on input "number" at bounding box center [839, 582] width 110 height 23
click at [714, 520] on div "mL" at bounding box center [705, 517] width 116 height 16
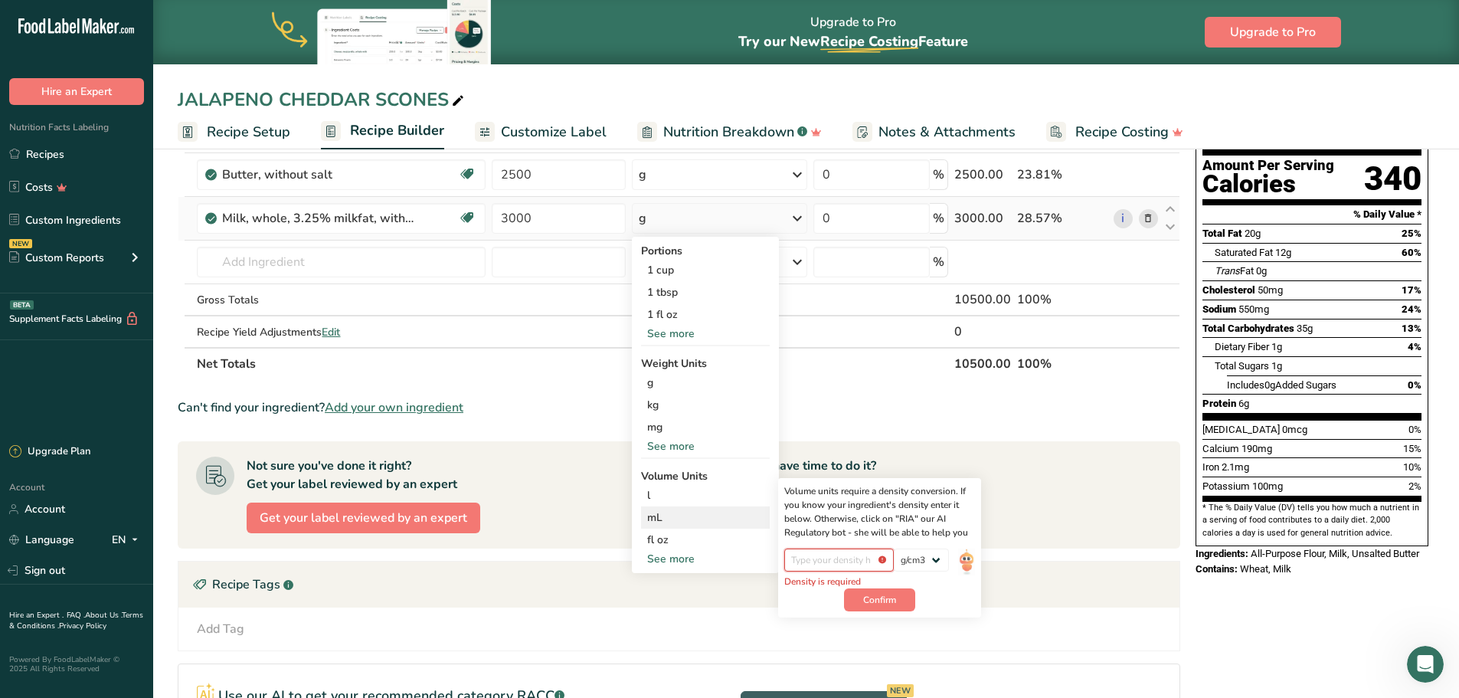
click at [825, 554] on input "number" at bounding box center [839, 559] width 110 height 23
type input "1000"
click at [879, 590] on span "Confirm" at bounding box center [879, 592] width 33 height 14
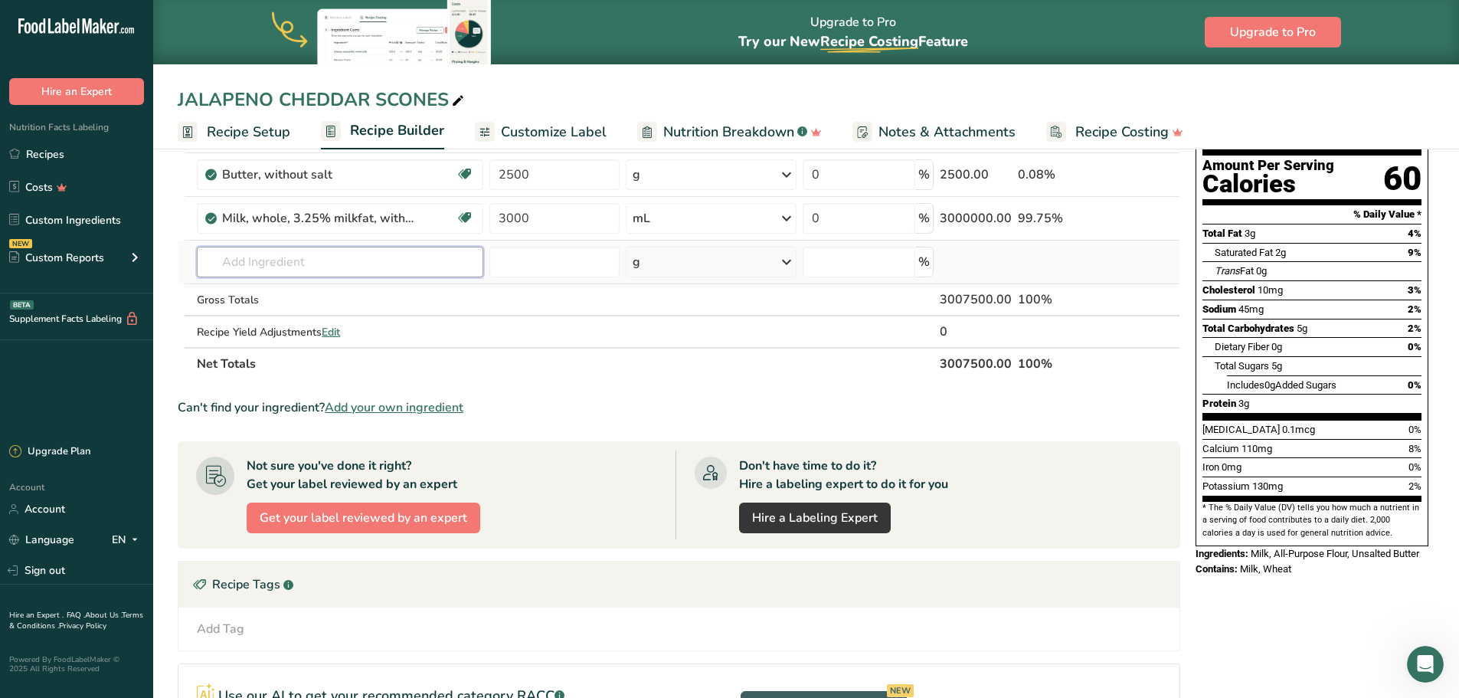
click at [270, 257] on input "text" at bounding box center [340, 262] width 286 height 31
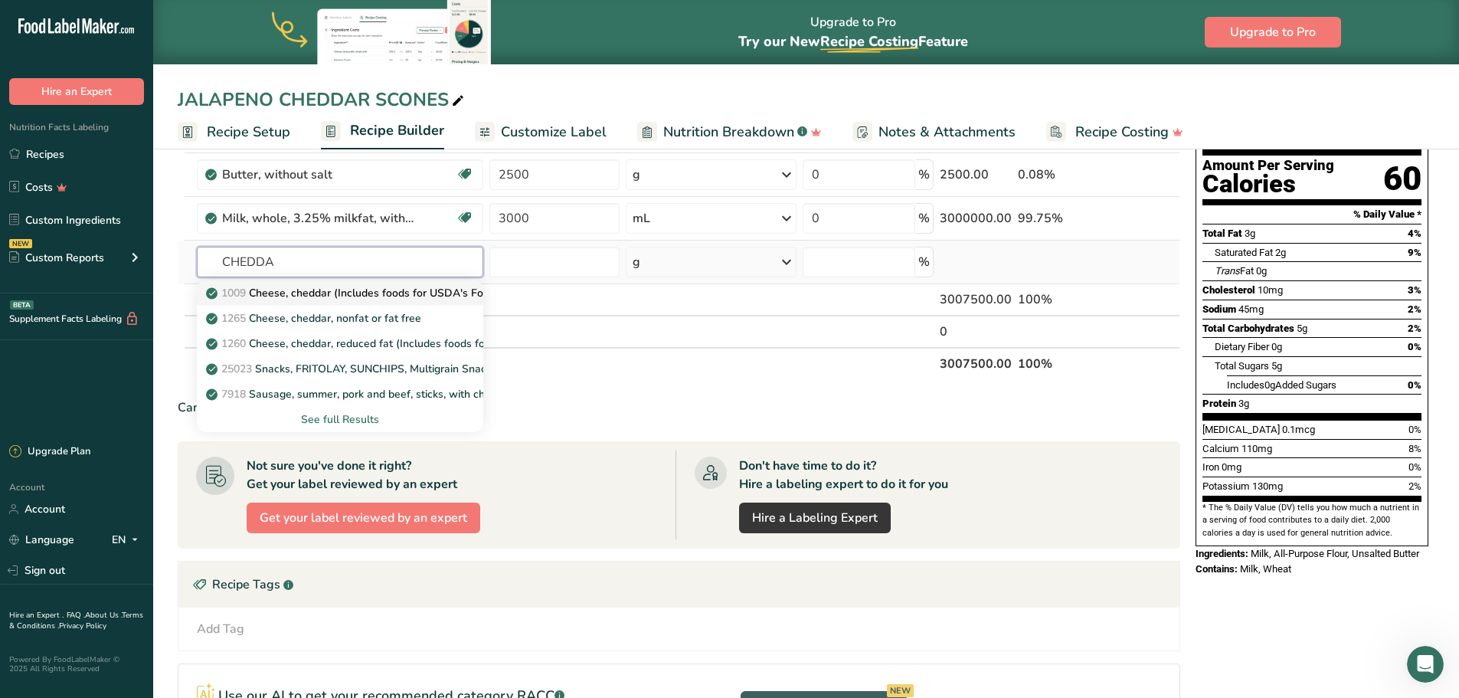
type input "CHEDDA"
click at [309, 288] on p "1009 Cheese, cheddar (Includes foods for USDA's Food Distribution Program)" at bounding box center [406, 293] width 395 height 16
type input "Cheese, cheddar (Includes foods for USDA's Food Distribution Program)"
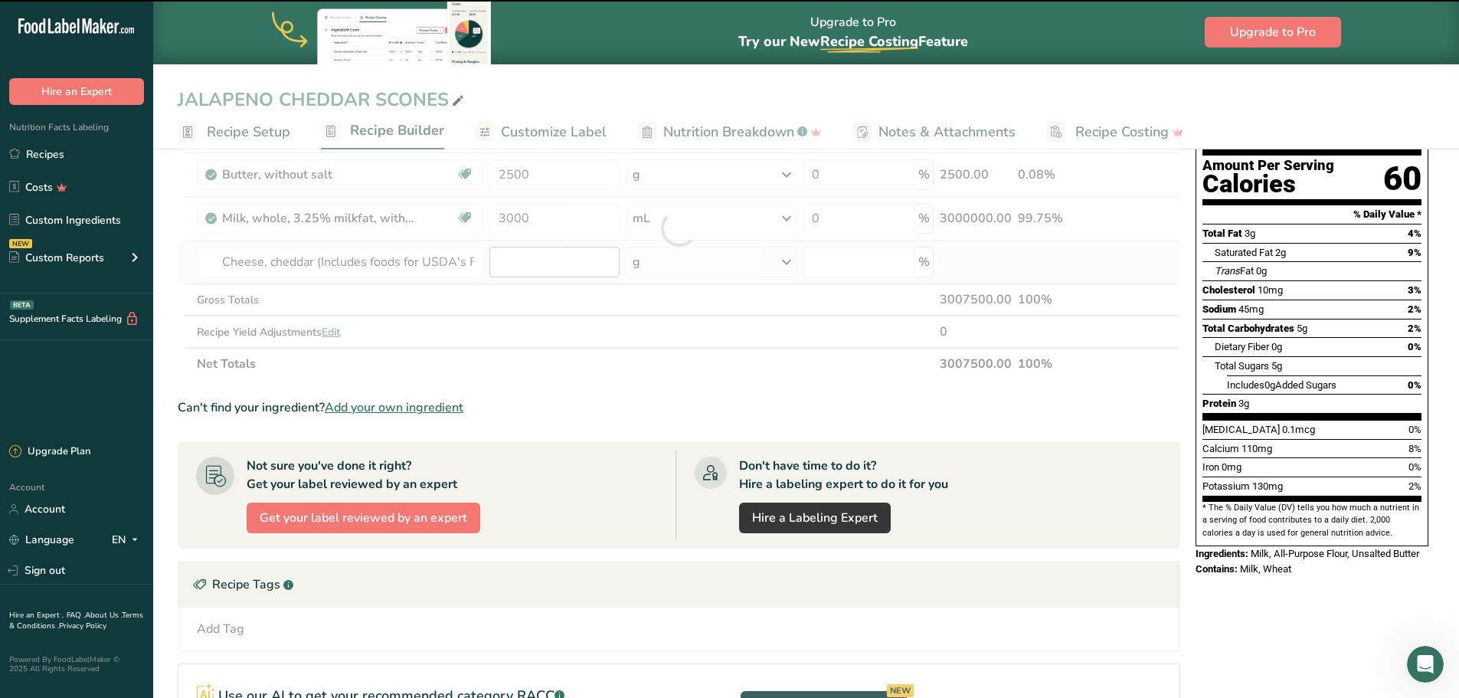
type input "0"
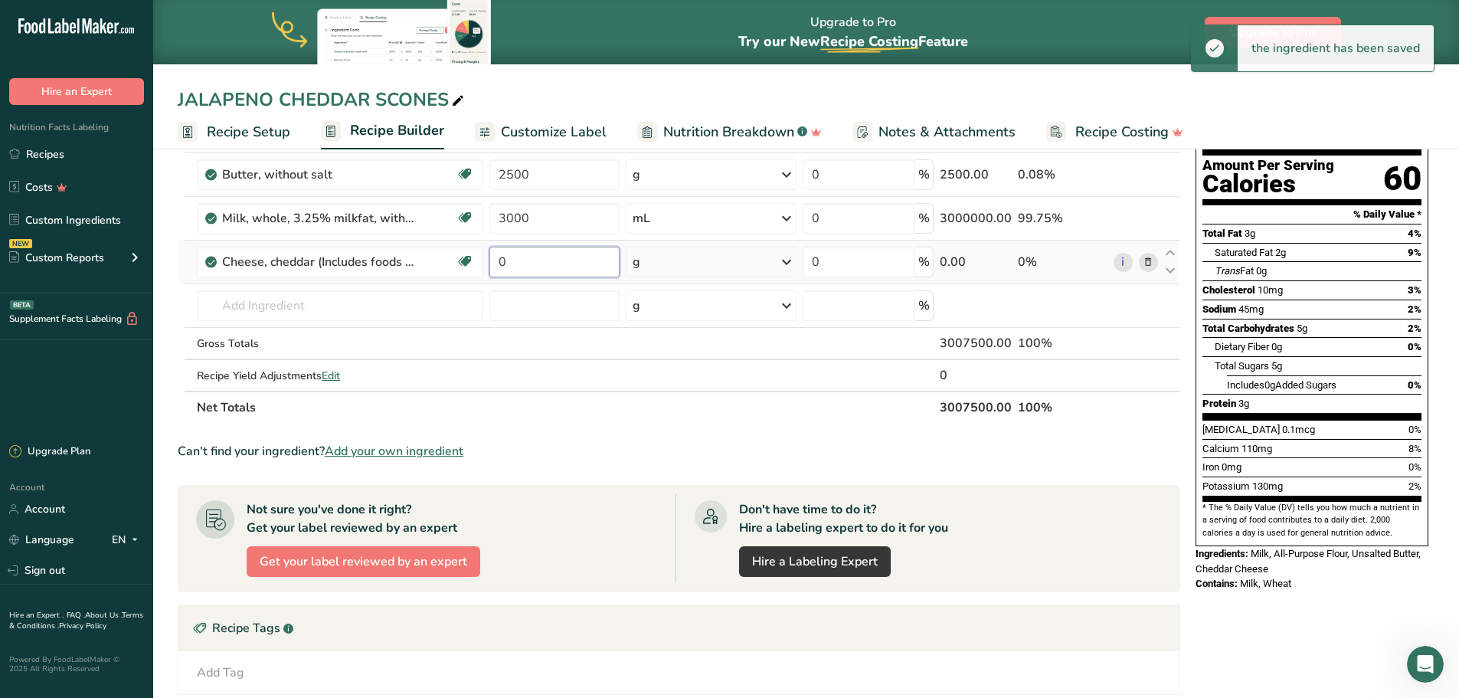
click at [525, 264] on input "0" at bounding box center [553, 262] width 129 height 31
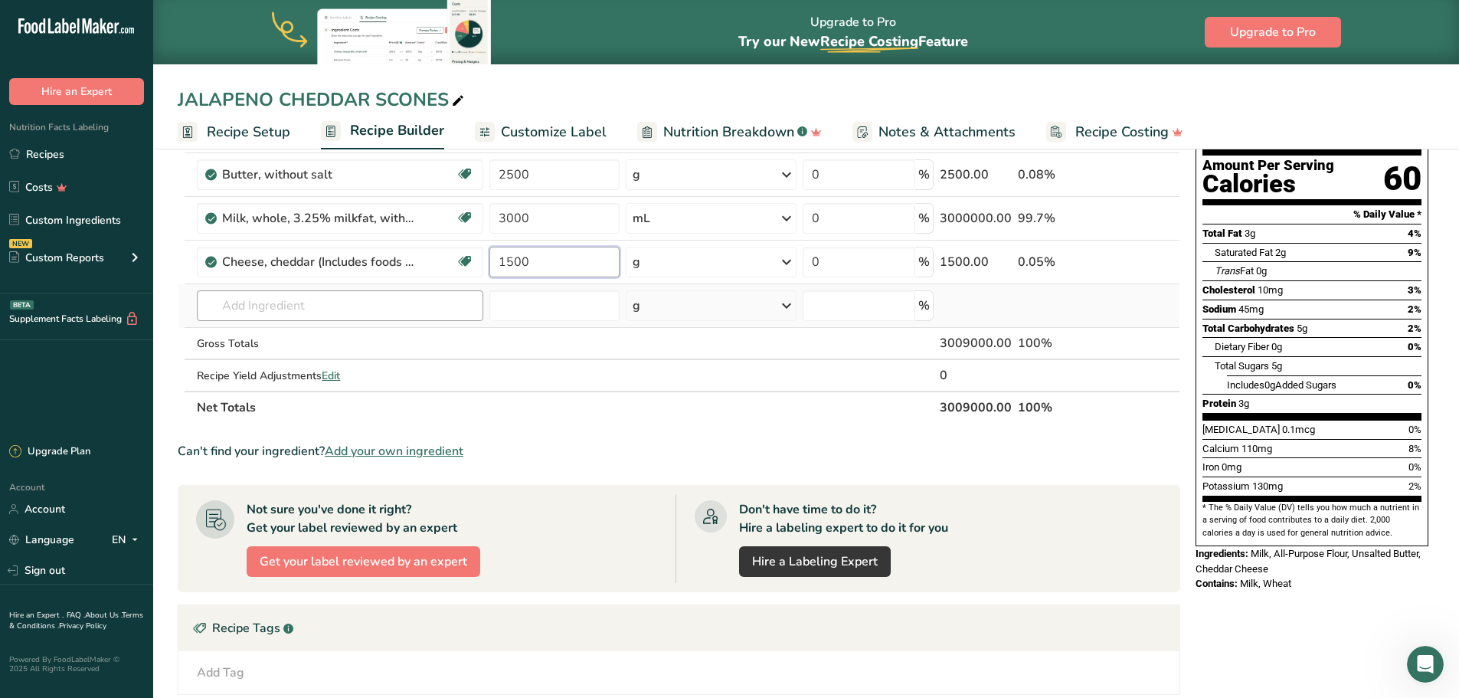
type input "1500"
click at [321, 308] on div "Ingredient * Amount * Unit * Waste * .a-a{fill:#347362;}.b-a{fill:#fff;} Grams …" at bounding box center [679, 250] width 1003 height 347
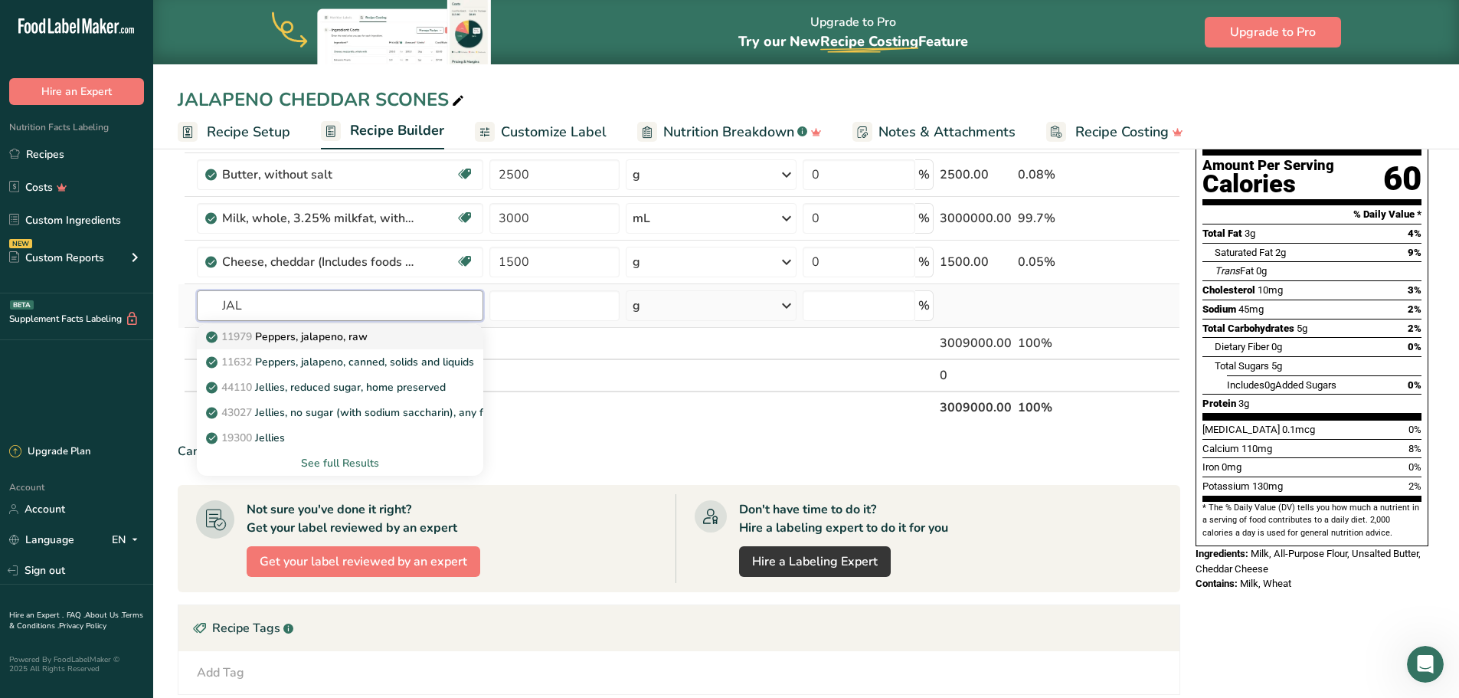
type input "JAL"
click at [332, 335] on p "11979 [PERSON_NAME], jalapeno, raw" at bounding box center [288, 337] width 159 height 16
type input "Peppers, jalapeno, raw"
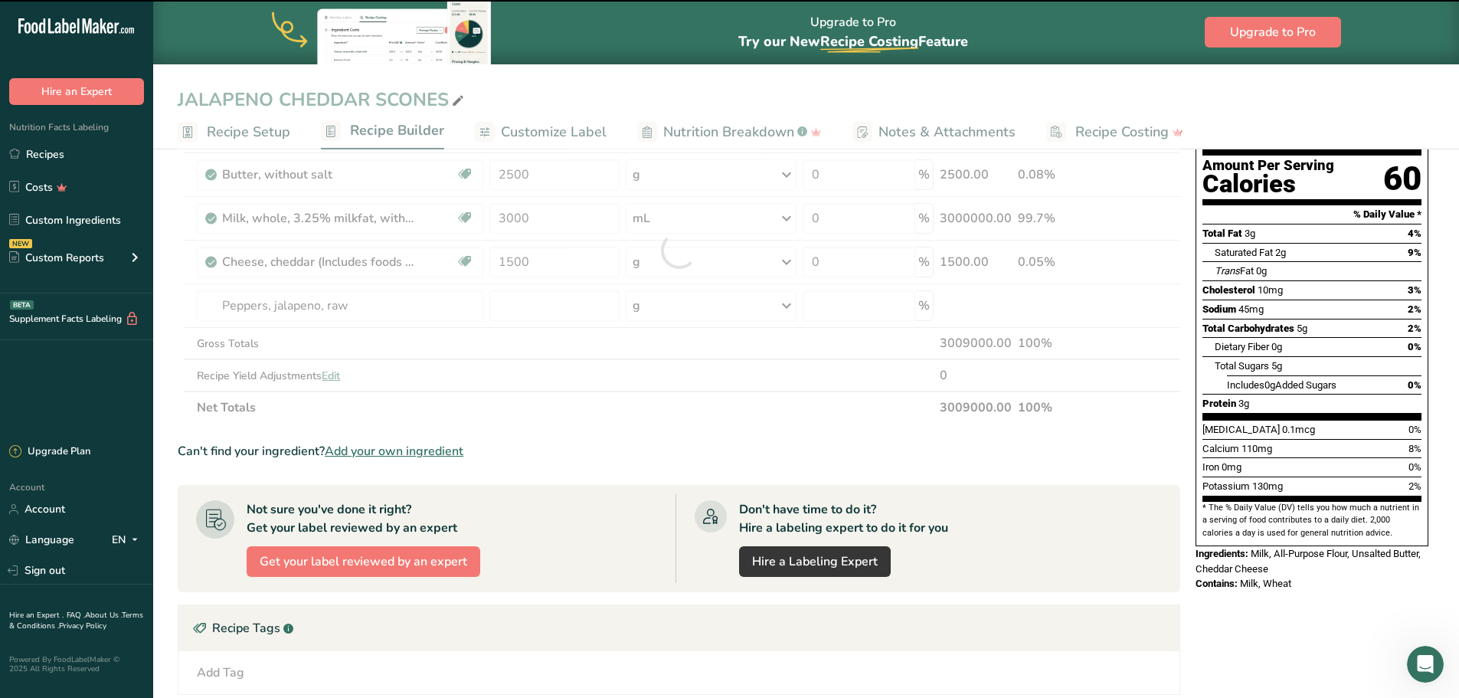
type input "0"
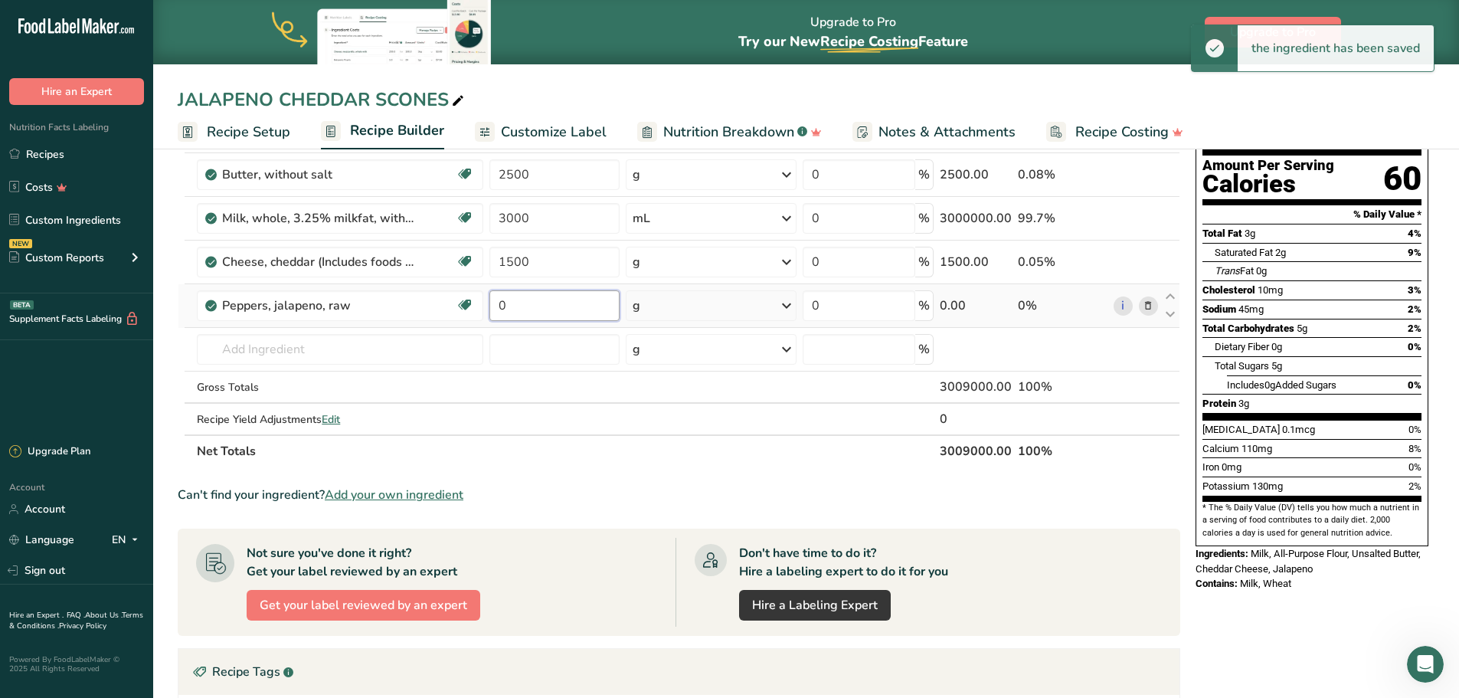
click at [536, 304] on input "0" at bounding box center [553, 305] width 129 height 31
click at [537, 304] on input "0" at bounding box center [553, 305] width 129 height 31
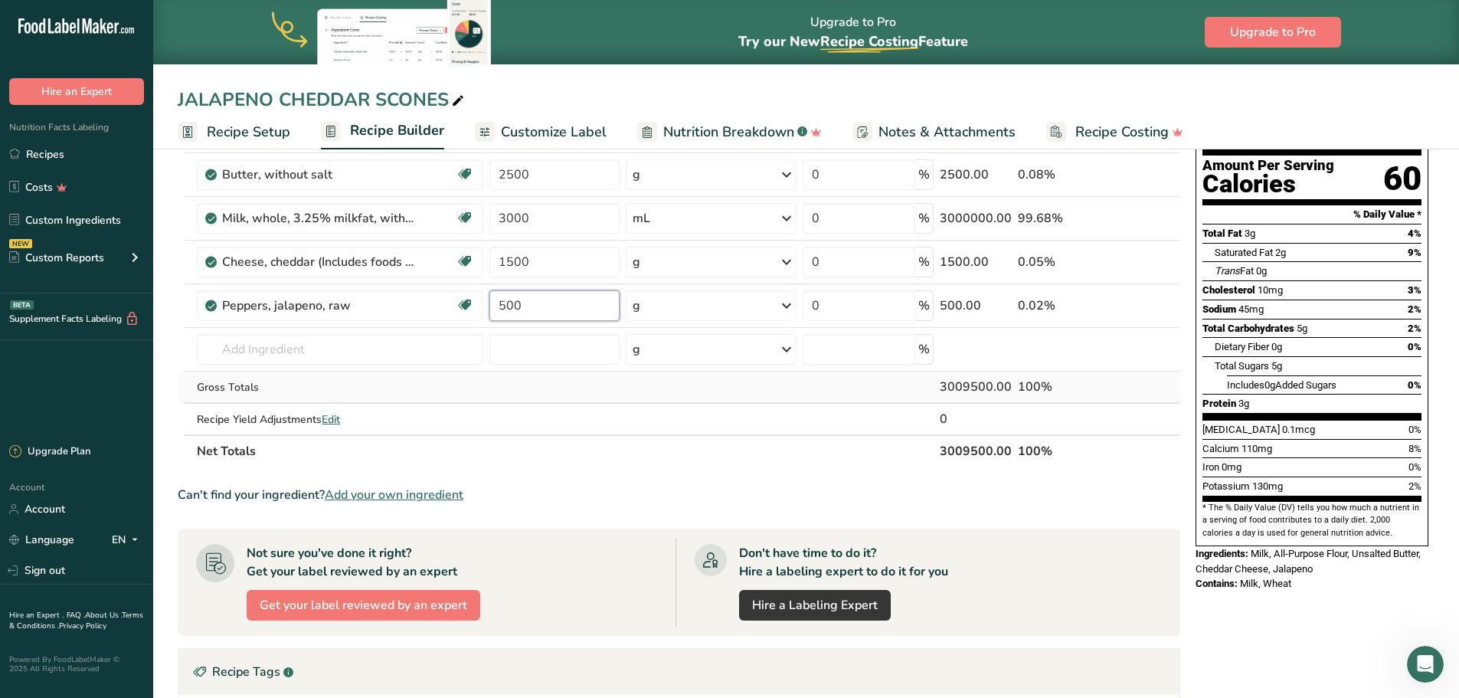
type input "500"
click at [523, 395] on div "Ingredient * Amount * Unit * Waste * .a-a{fill:#347362;}.b-a{fill:#fff;} Grams …" at bounding box center [679, 272] width 1003 height 391
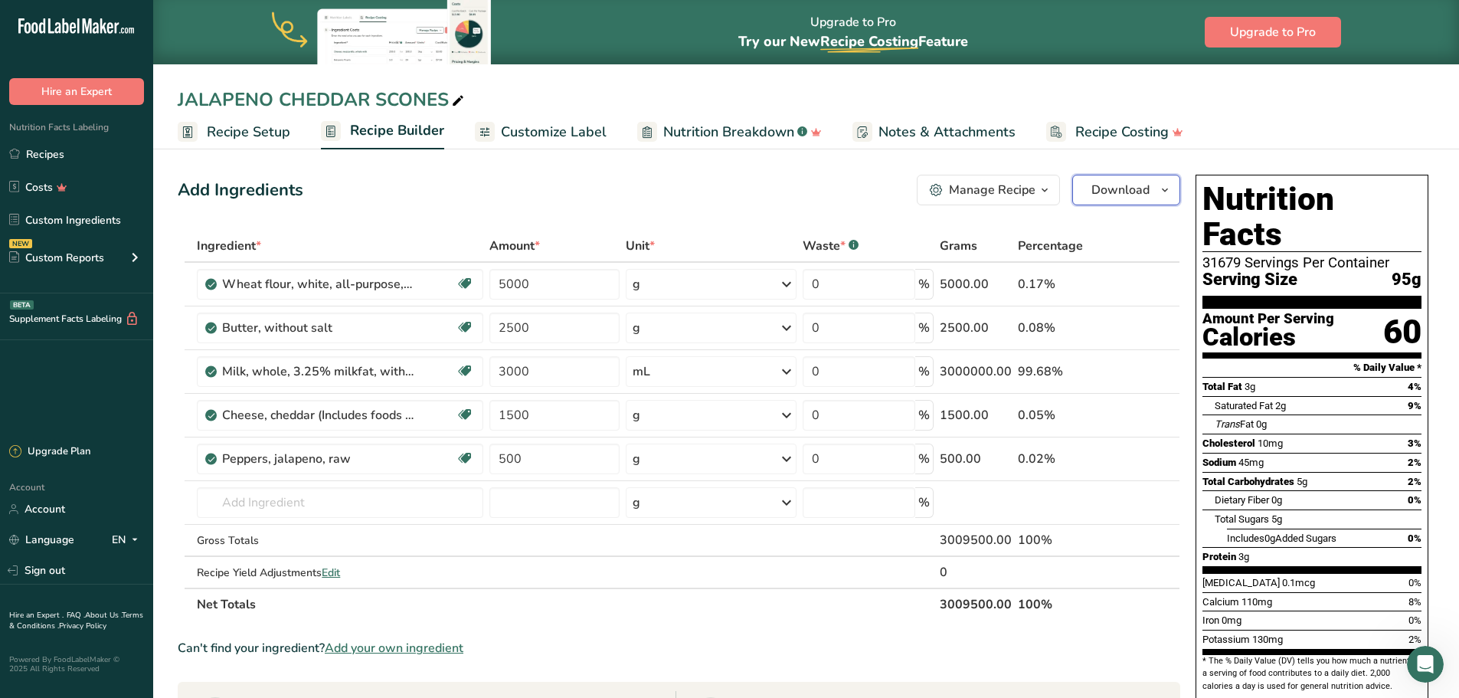
click at [1098, 187] on span "Download" at bounding box center [1120, 190] width 58 height 18
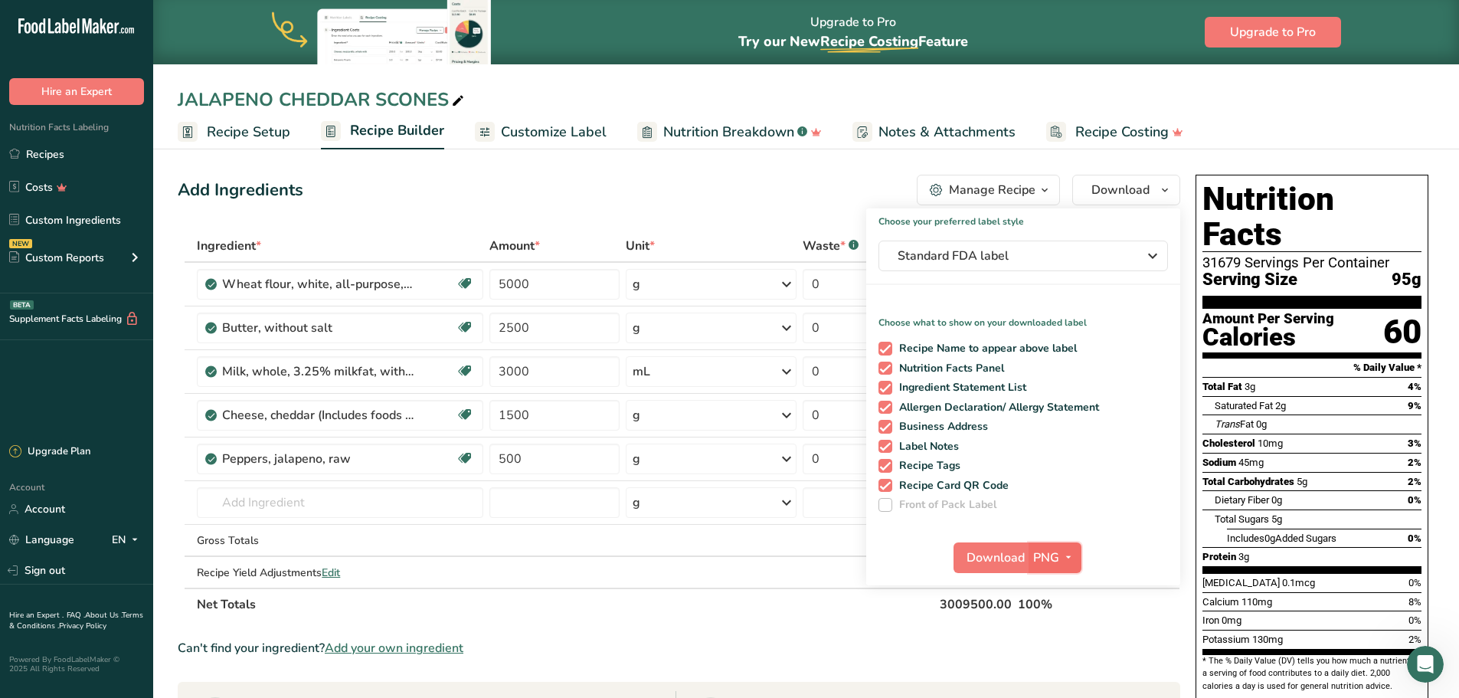
click at [1031, 553] on button "PNG" at bounding box center [1055, 557] width 53 height 31
click at [1052, 584] on link "PNG" at bounding box center [1056, 588] width 49 height 25
click at [1025, 556] on button "Download" at bounding box center [991, 557] width 75 height 31
click at [1005, 554] on span "Download" at bounding box center [996, 557] width 58 height 18
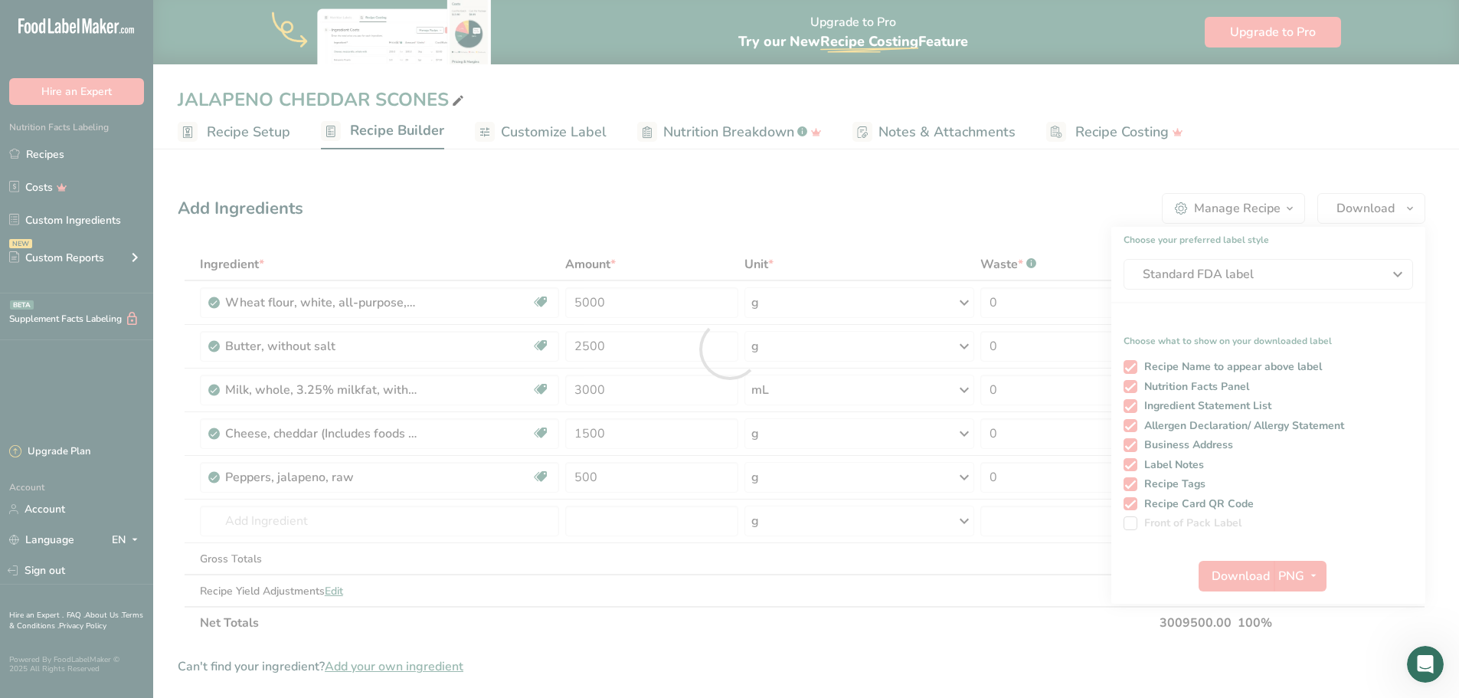
click at [1322, 571] on div at bounding box center [729, 349] width 1459 height 698
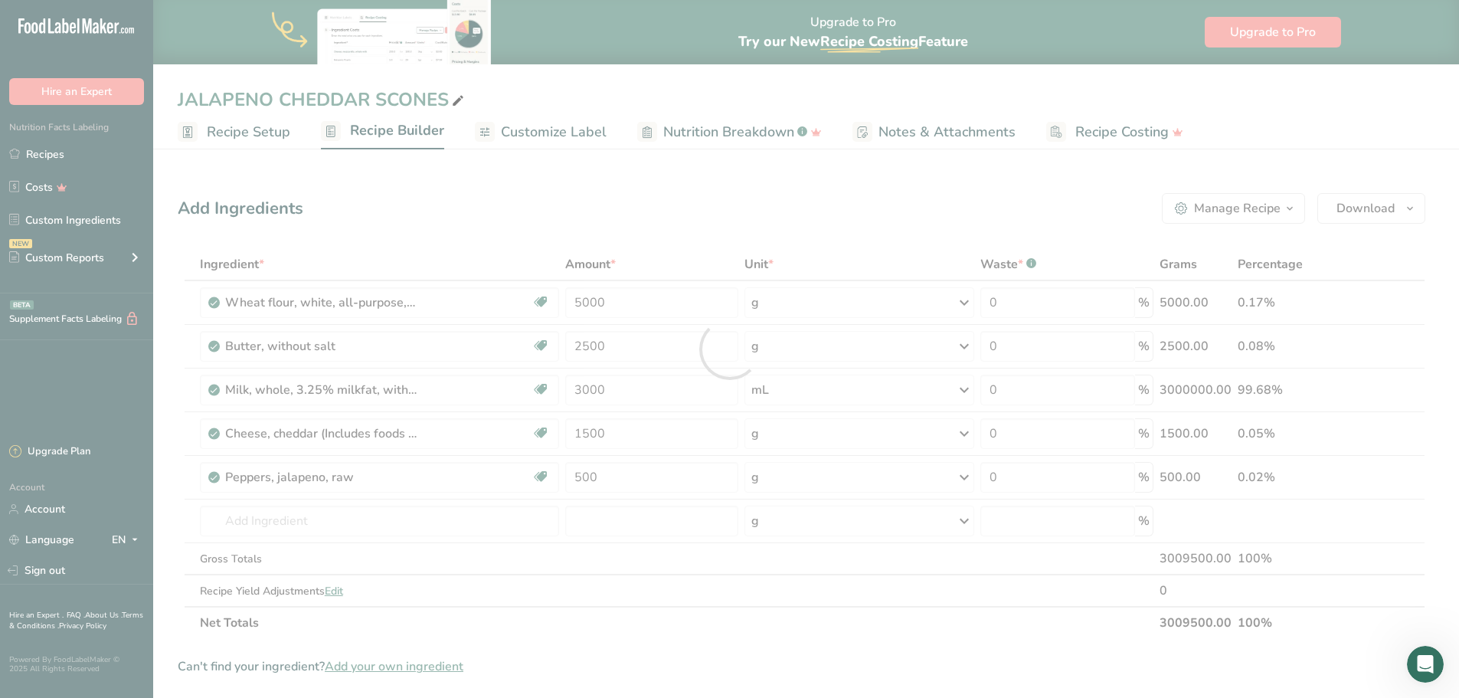
click at [1316, 574] on div at bounding box center [729, 349] width 1459 height 698
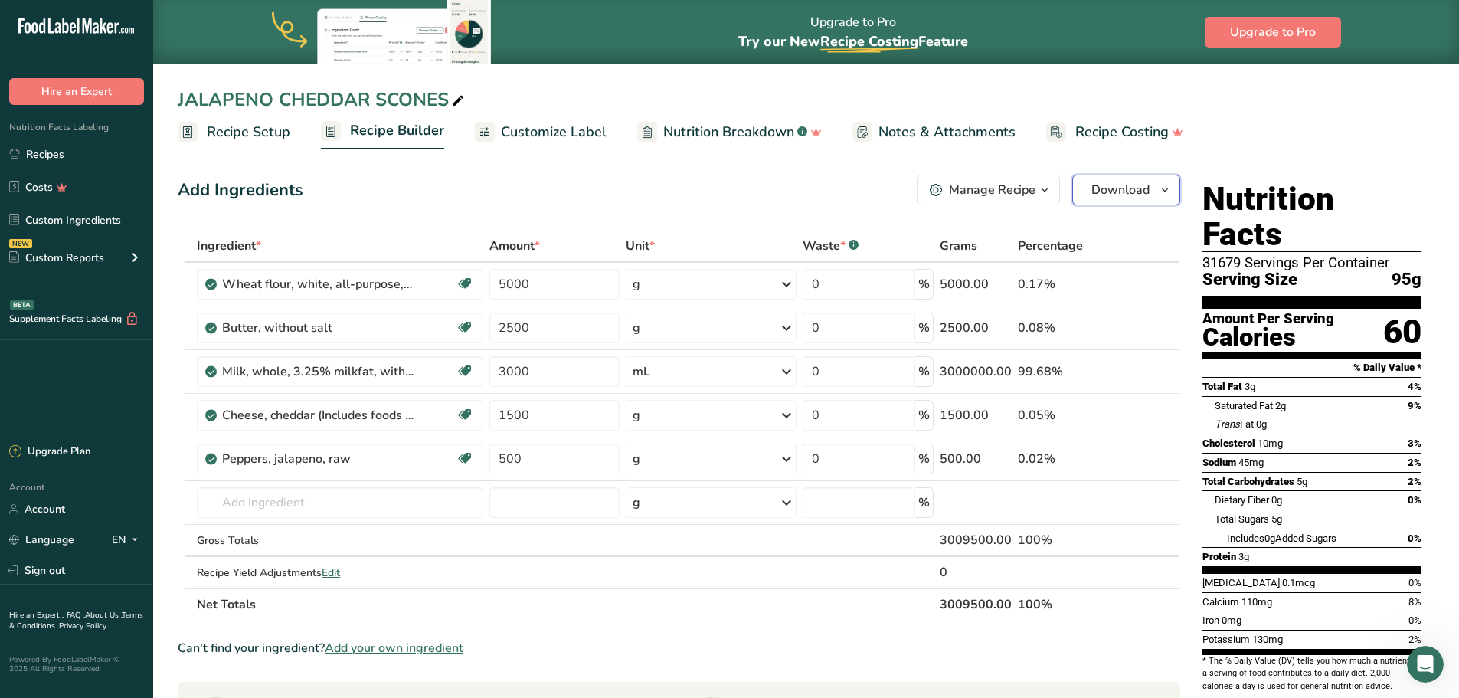
click at [1114, 188] on span "Download" at bounding box center [1120, 190] width 58 height 18
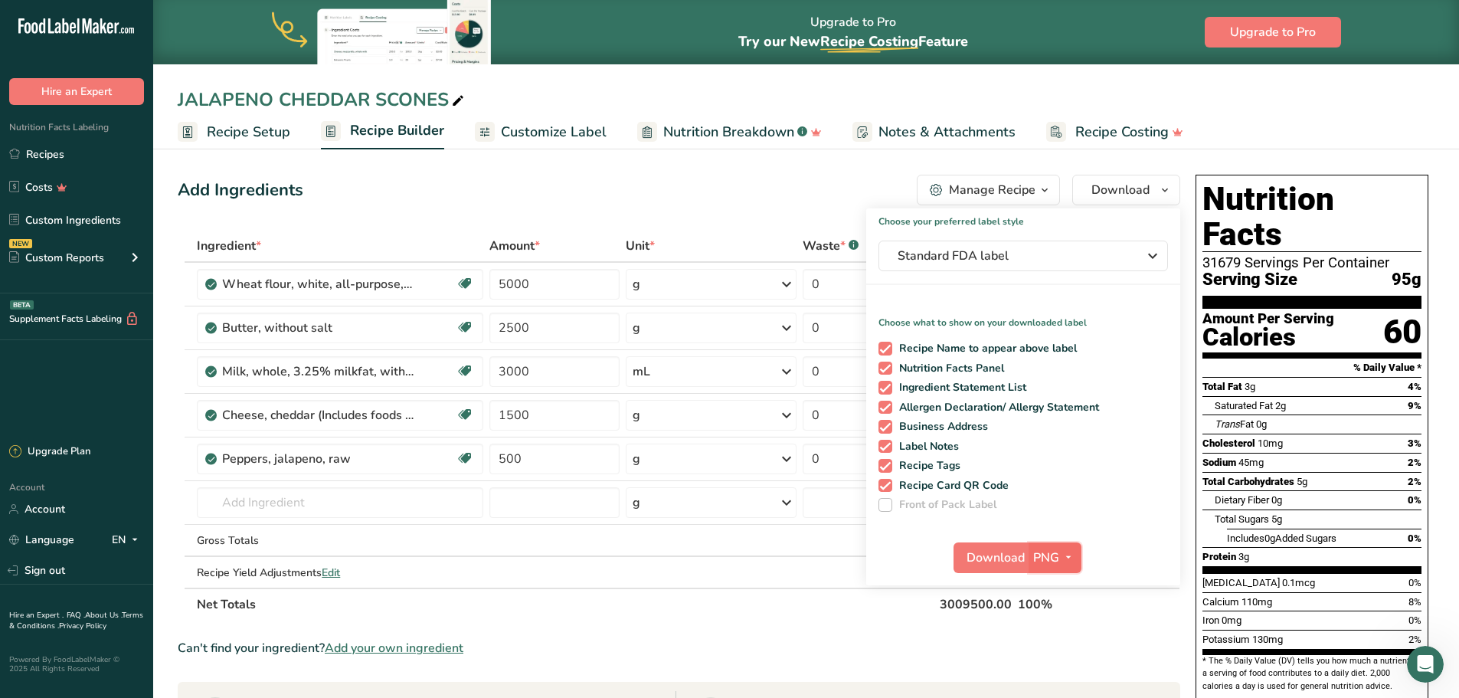
click at [1067, 558] on icon "button" at bounding box center [1068, 557] width 12 height 19
click at [1052, 659] on link "PDF" at bounding box center [1056, 664] width 49 height 25
click at [991, 559] on span "Download" at bounding box center [996, 557] width 58 height 18
